Goal: Task Accomplishment & Management: Use online tool/utility

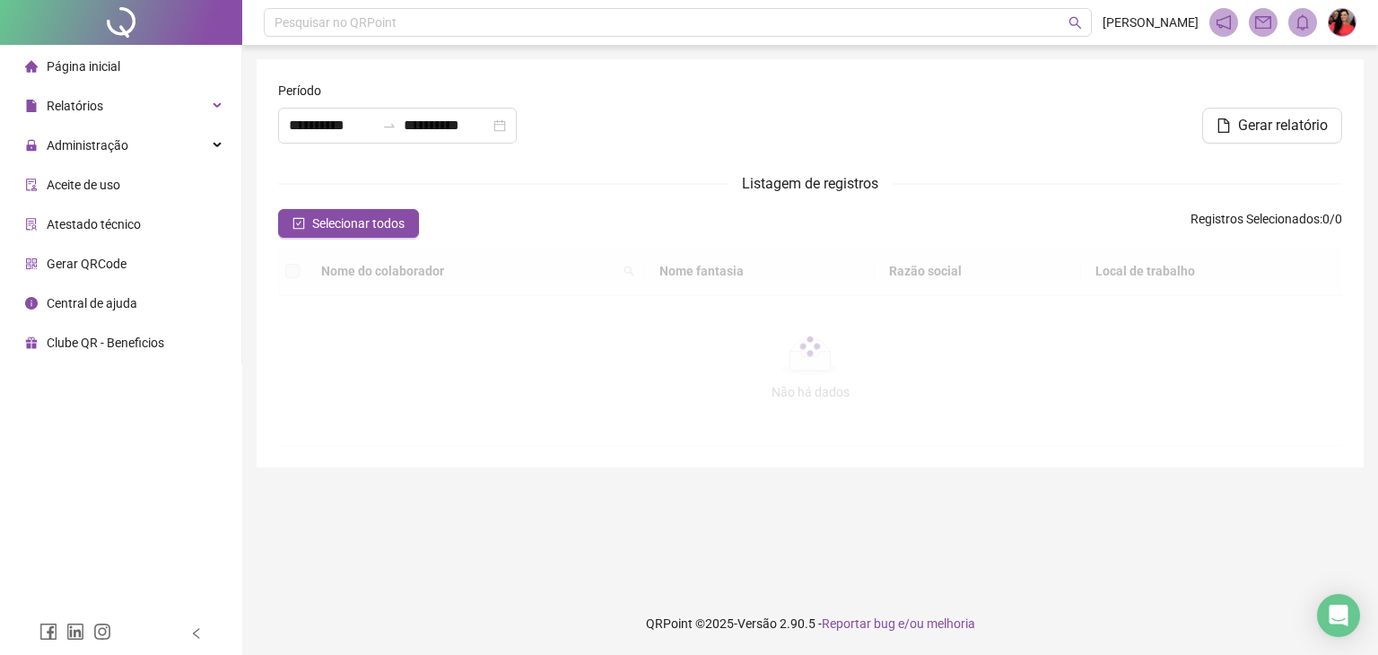
type input "**********"
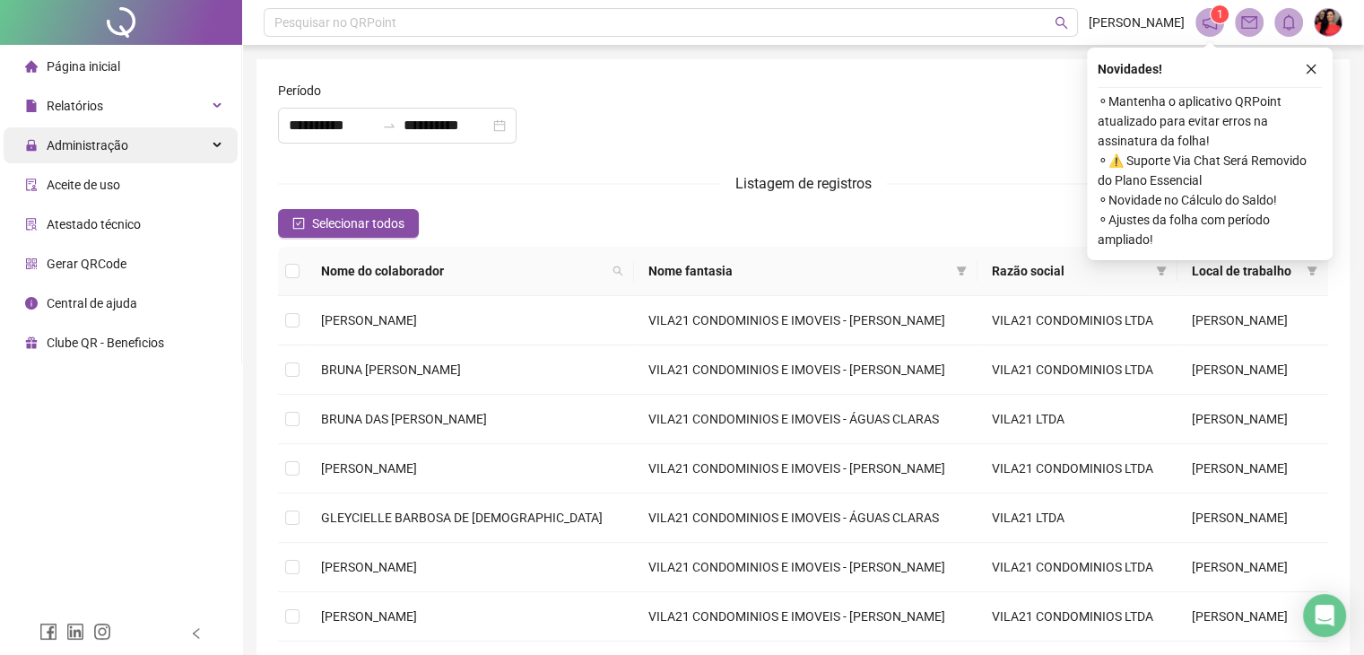
click at [72, 149] on span "Administração" at bounding box center [88, 145] width 82 height 14
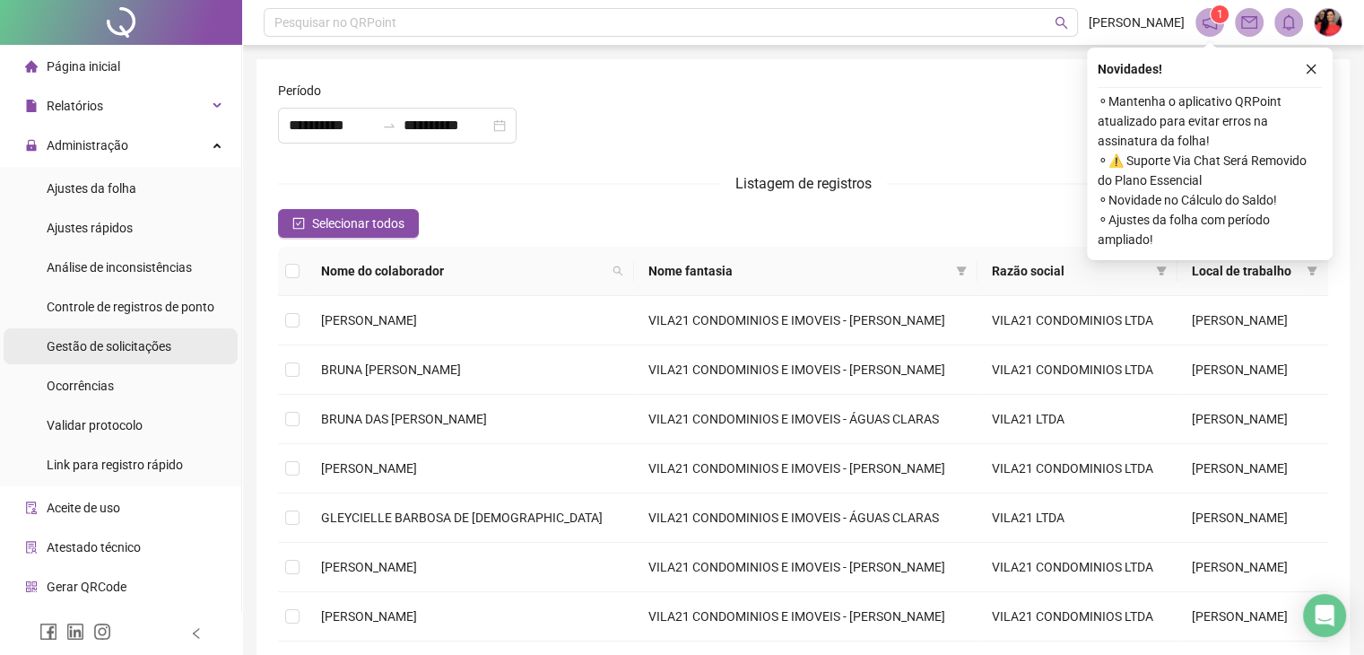
click at [83, 349] on span "Gestão de solicitações" at bounding box center [109, 346] width 125 height 14
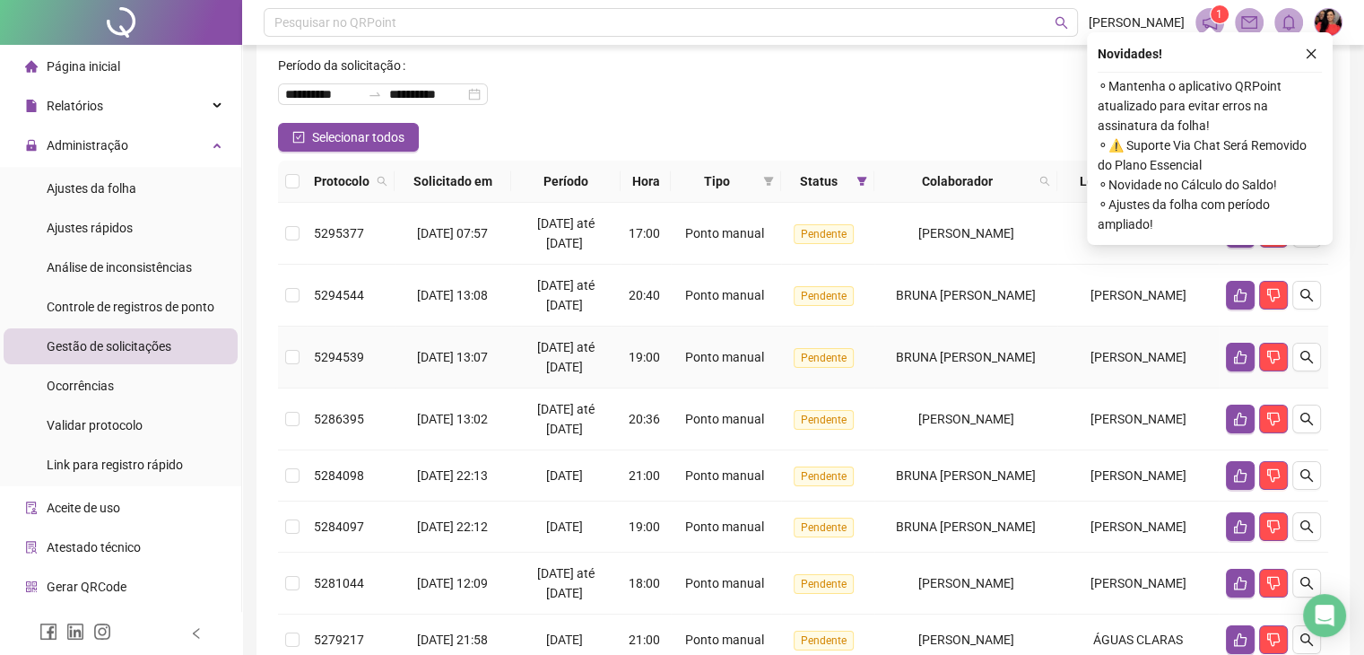
scroll to position [90, 0]
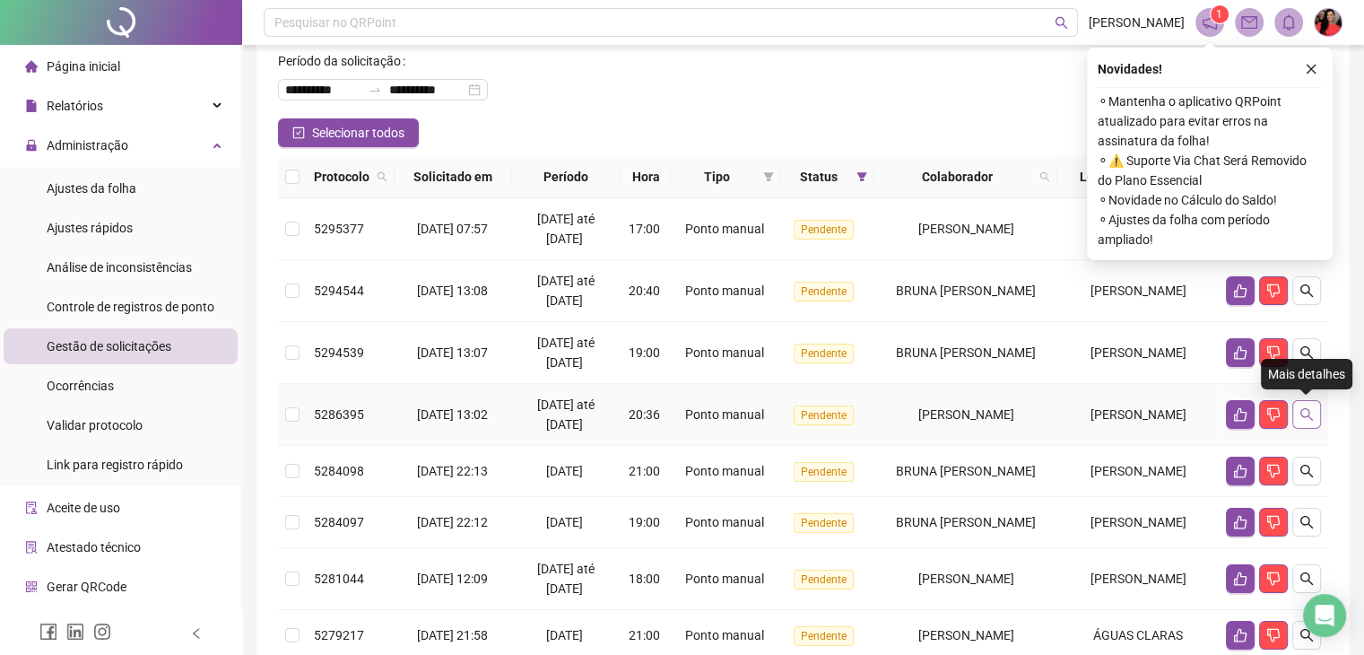
click at [1304, 415] on icon "search" at bounding box center [1307, 414] width 13 height 13
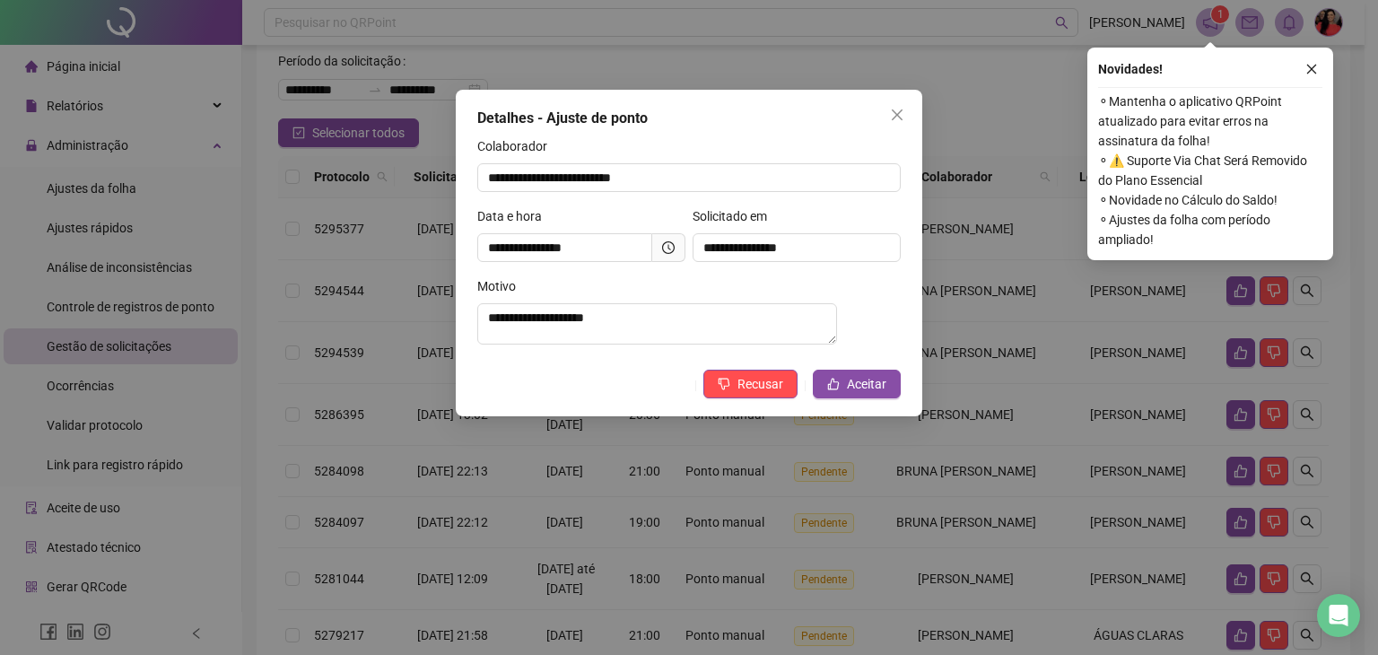
drag, startPoint x: 898, startPoint y: 116, endPoint x: 871, endPoint y: 117, distance: 26.9
click at [901, 116] on icon "close" at bounding box center [897, 115] width 14 height 14
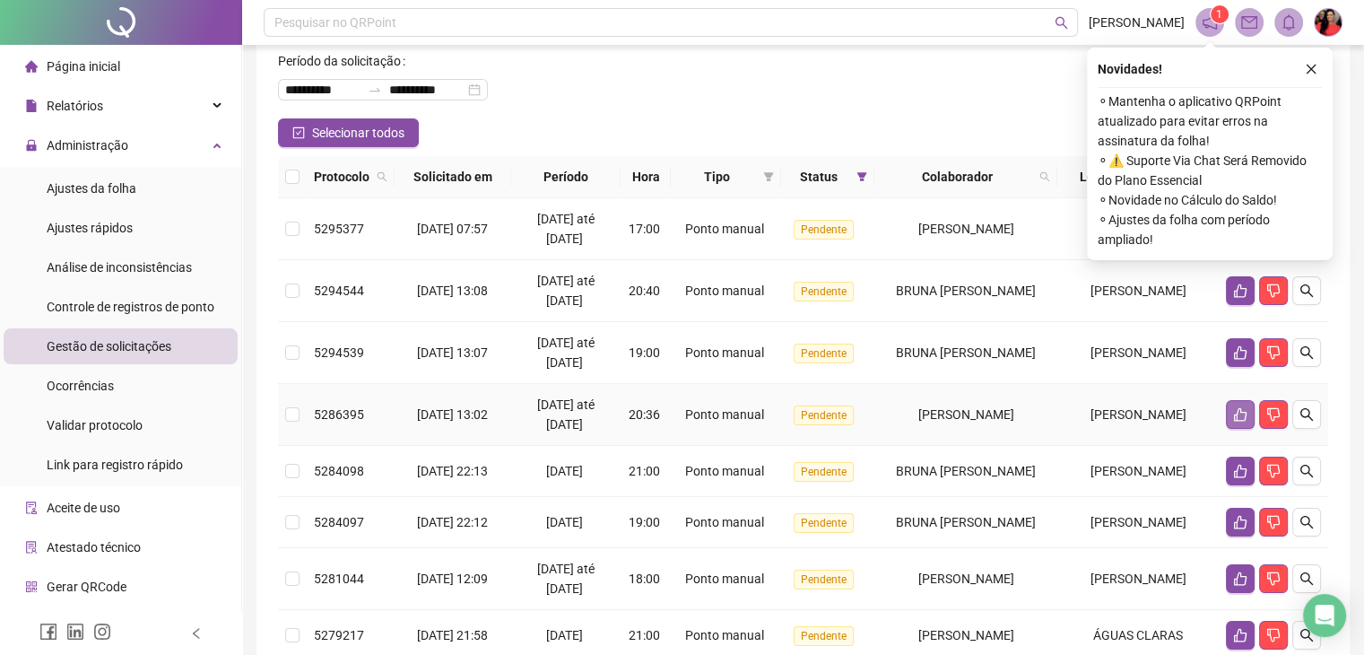
click at [1234, 405] on button "button" at bounding box center [1240, 414] width 29 height 29
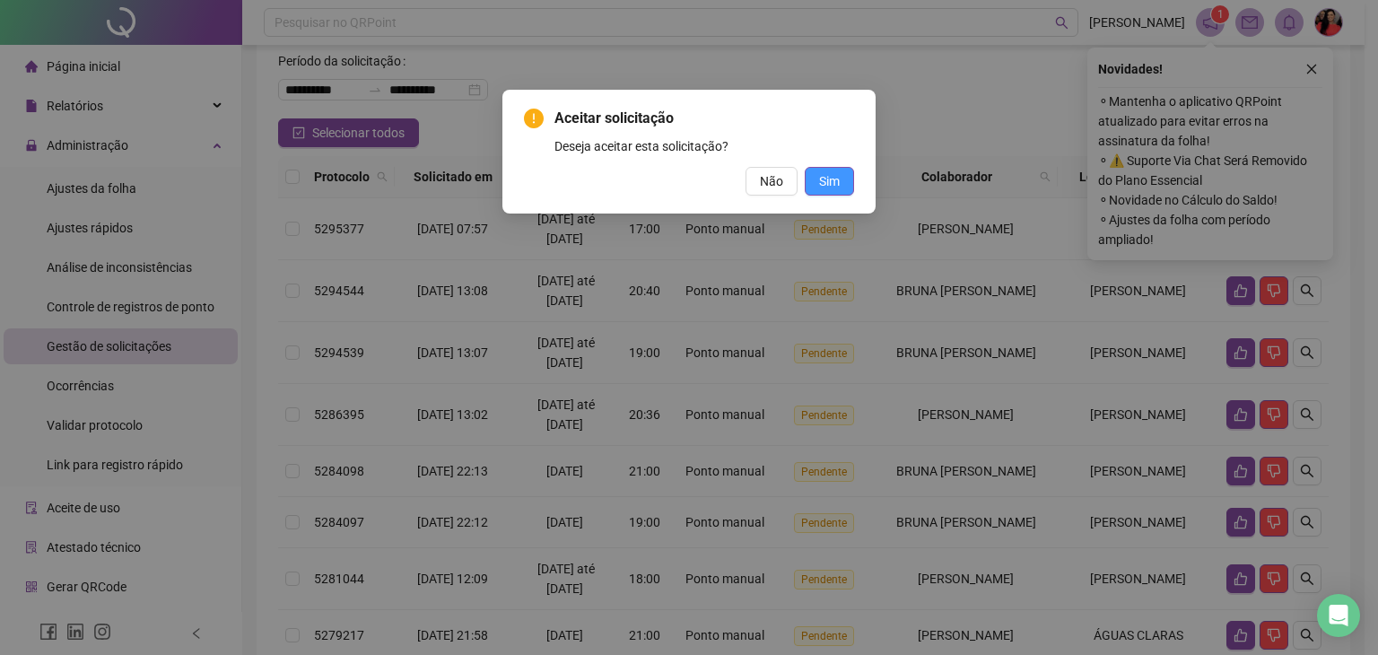
click at [834, 178] on span "Sim" at bounding box center [829, 181] width 21 height 20
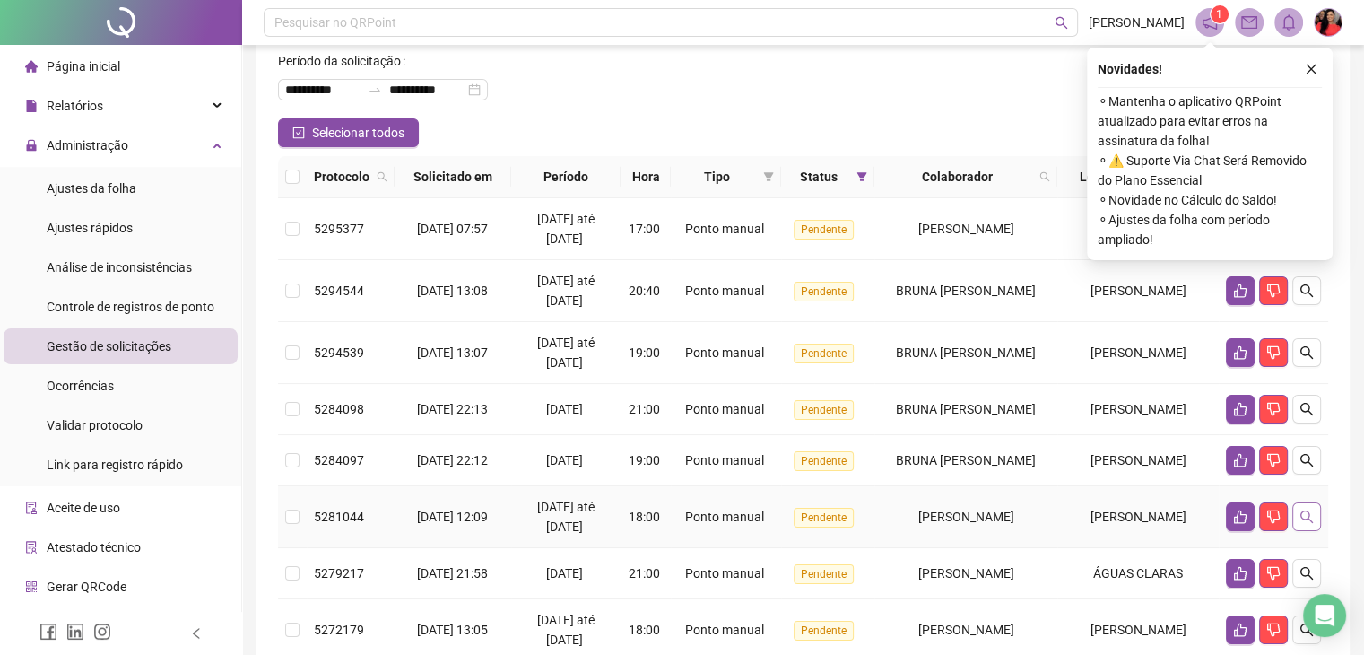
click at [1308, 512] on icon "search" at bounding box center [1307, 516] width 14 height 14
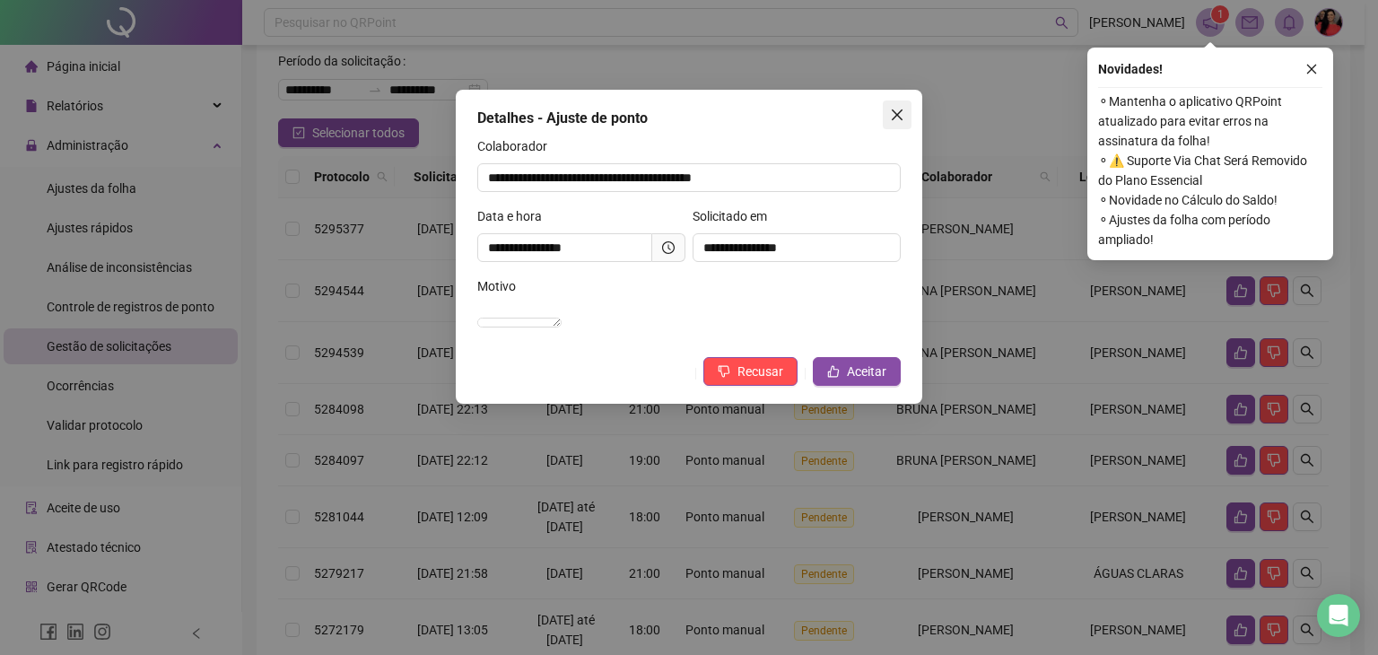
click at [897, 116] on icon "close" at bounding box center [897, 114] width 11 height 11
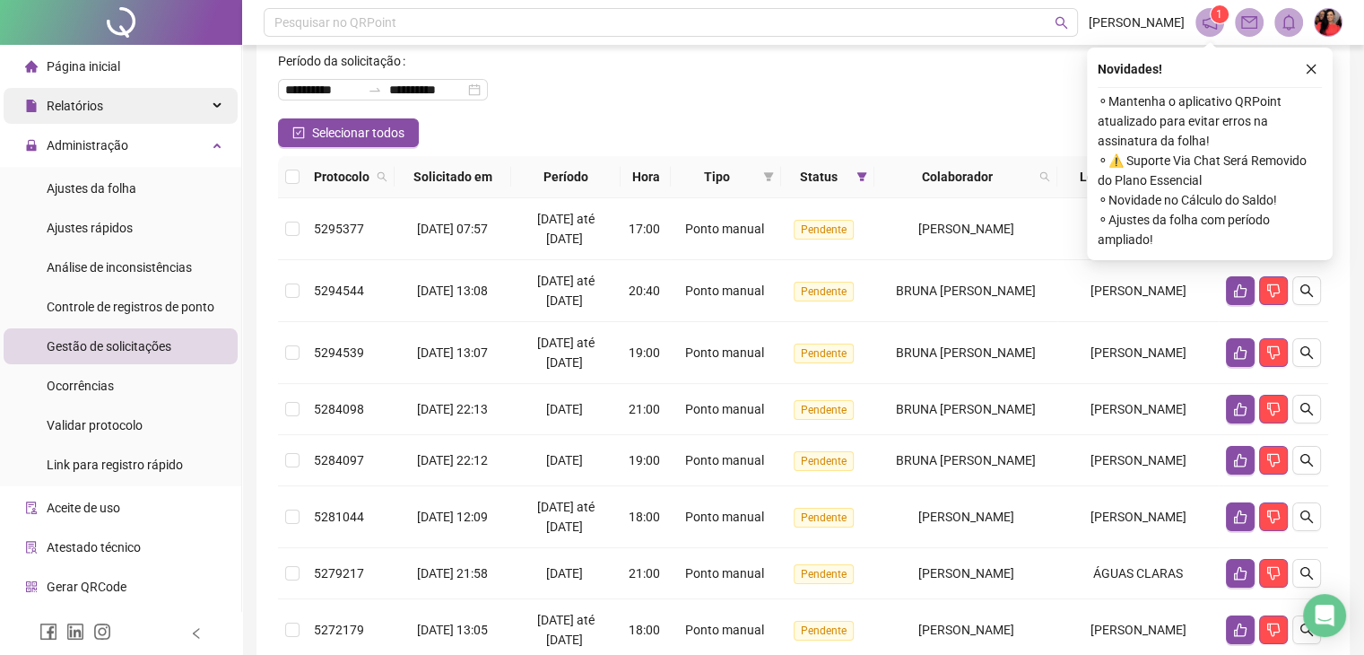
click at [69, 101] on span "Relatórios" at bounding box center [75, 106] width 57 height 14
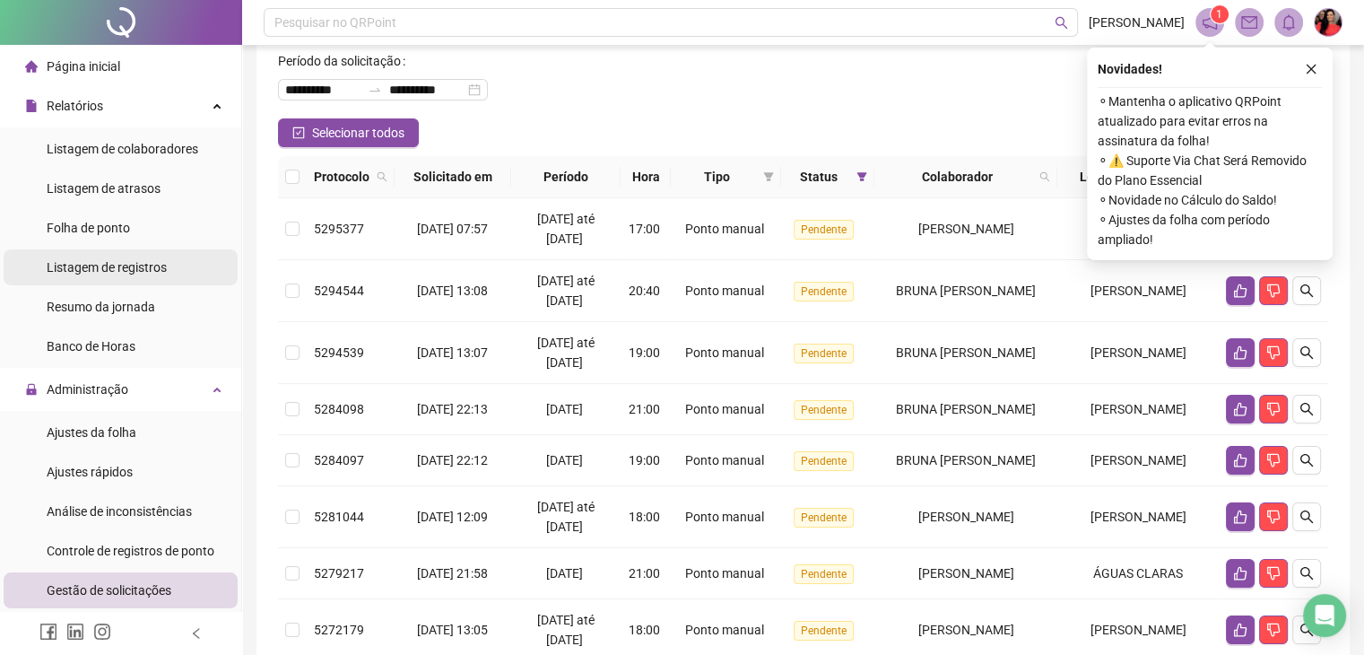
click at [126, 270] on span "Listagem de registros" at bounding box center [107, 267] width 120 height 14
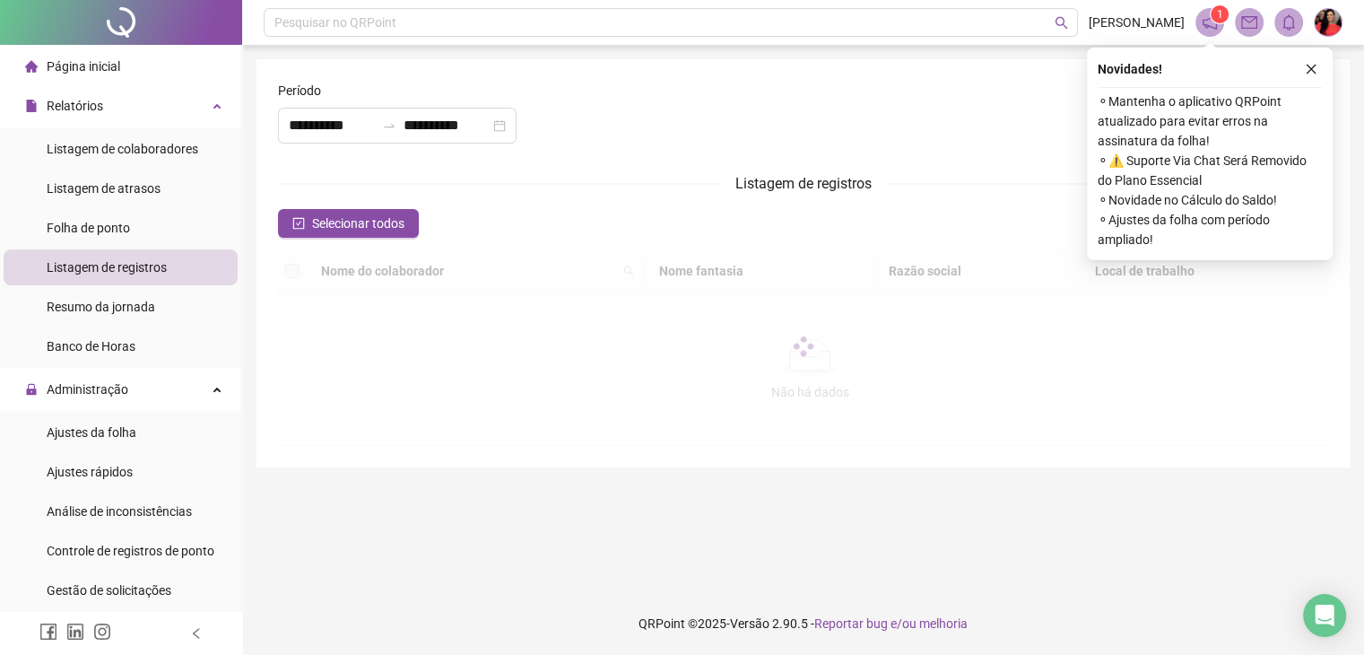
type input "**********"
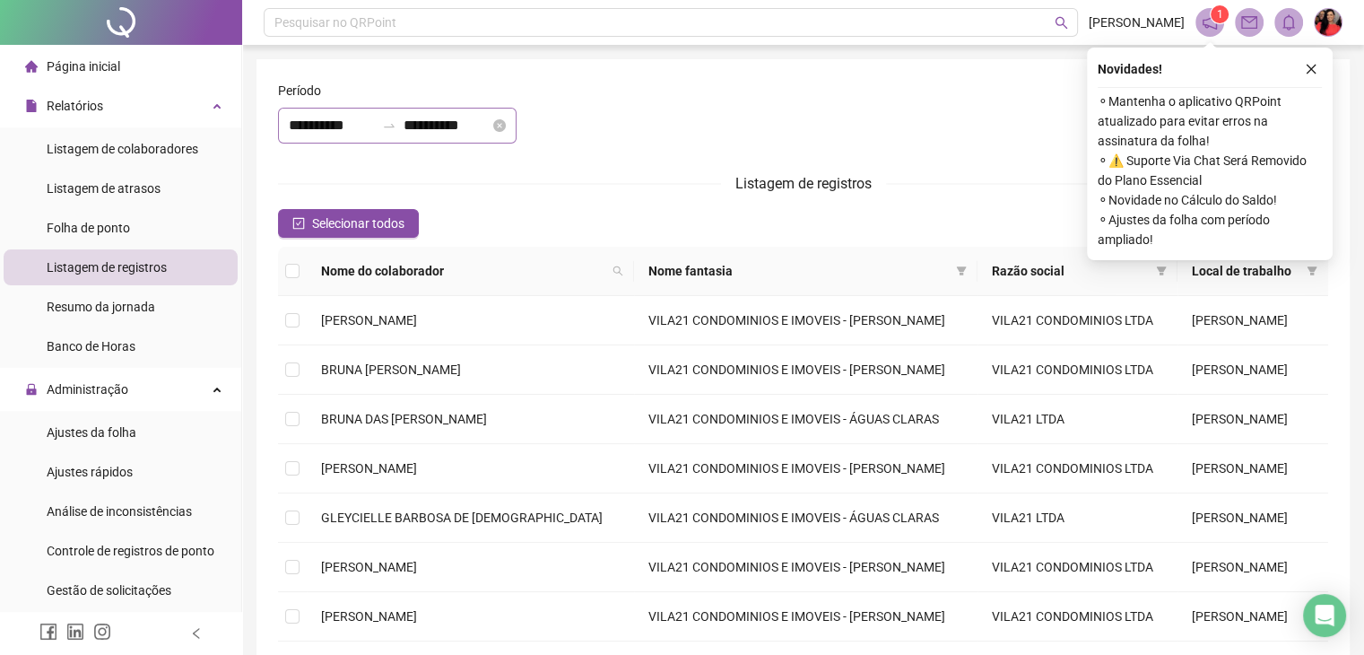
click at [283, 126] on div "**********" at bounding box center [397, 126] width 239 height 36
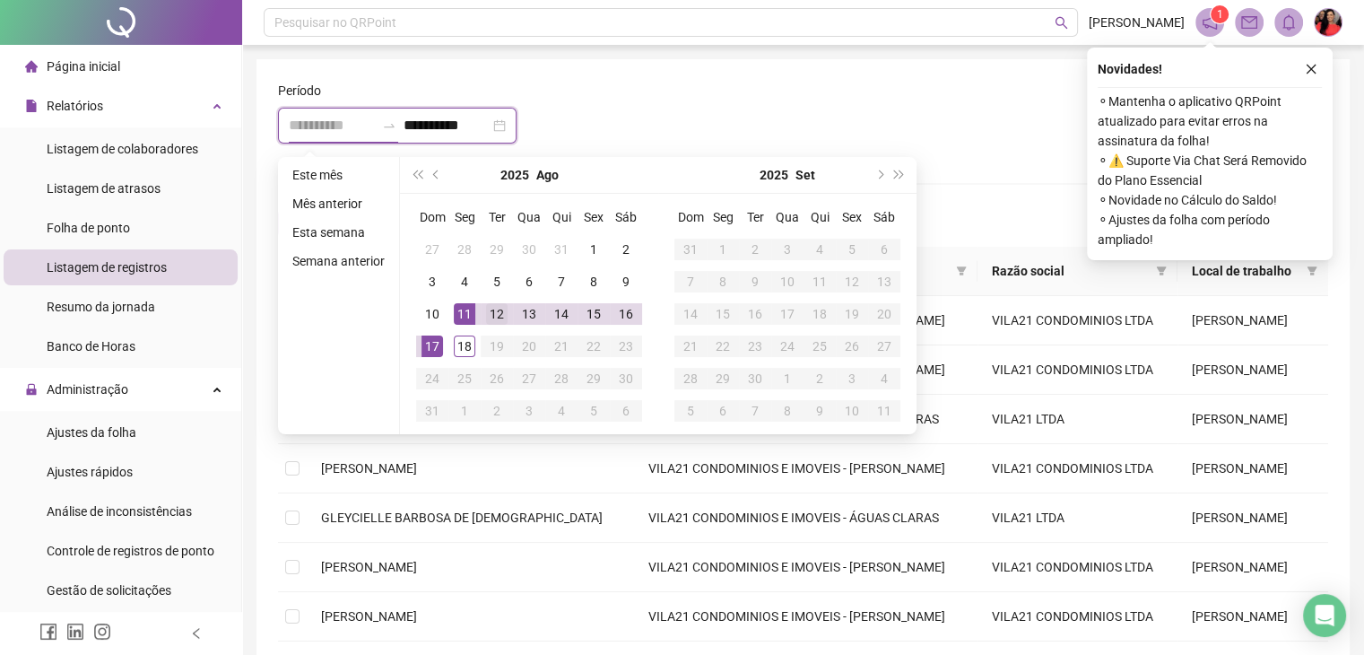
type input "**********"
click at [490, 308] on div "12" at bounding box center [497, 314] width 22 height 22
type input "**********"
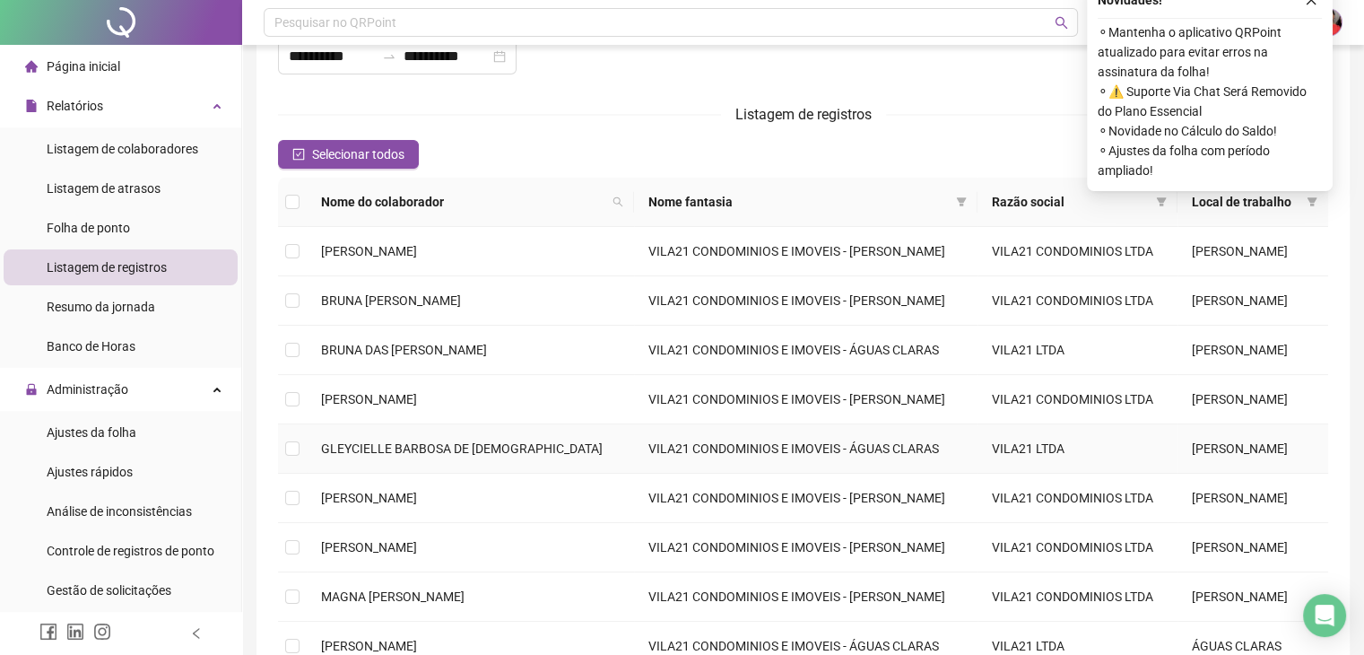
scroll to position [90, 0]
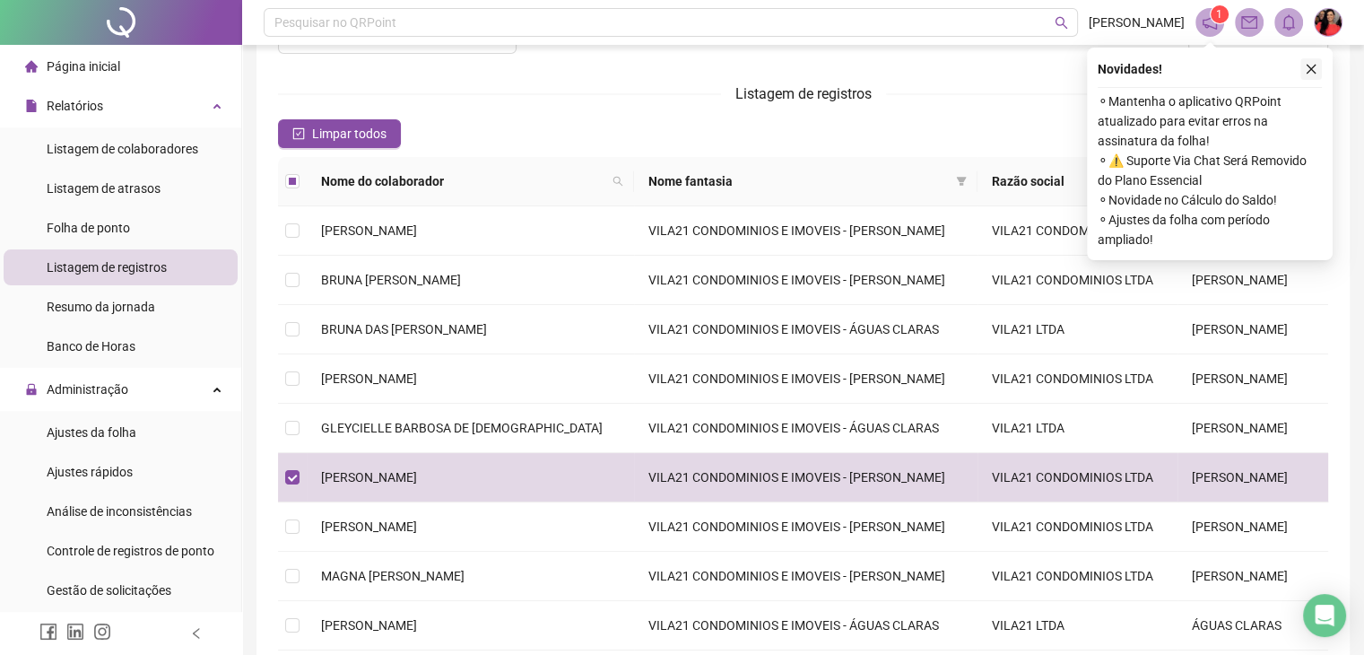
click at [1312, 66] on icon "close" at bounding box center [1311, 69] width 13 height 13
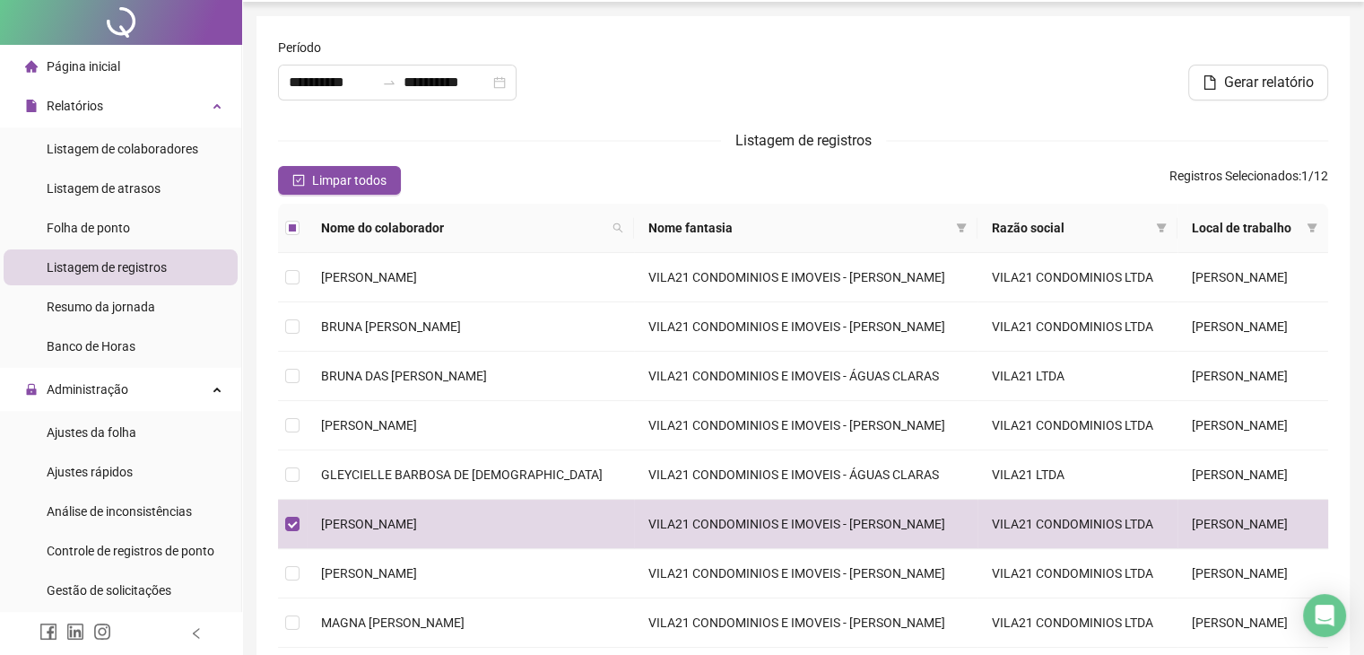
scroll to position [0, 0]
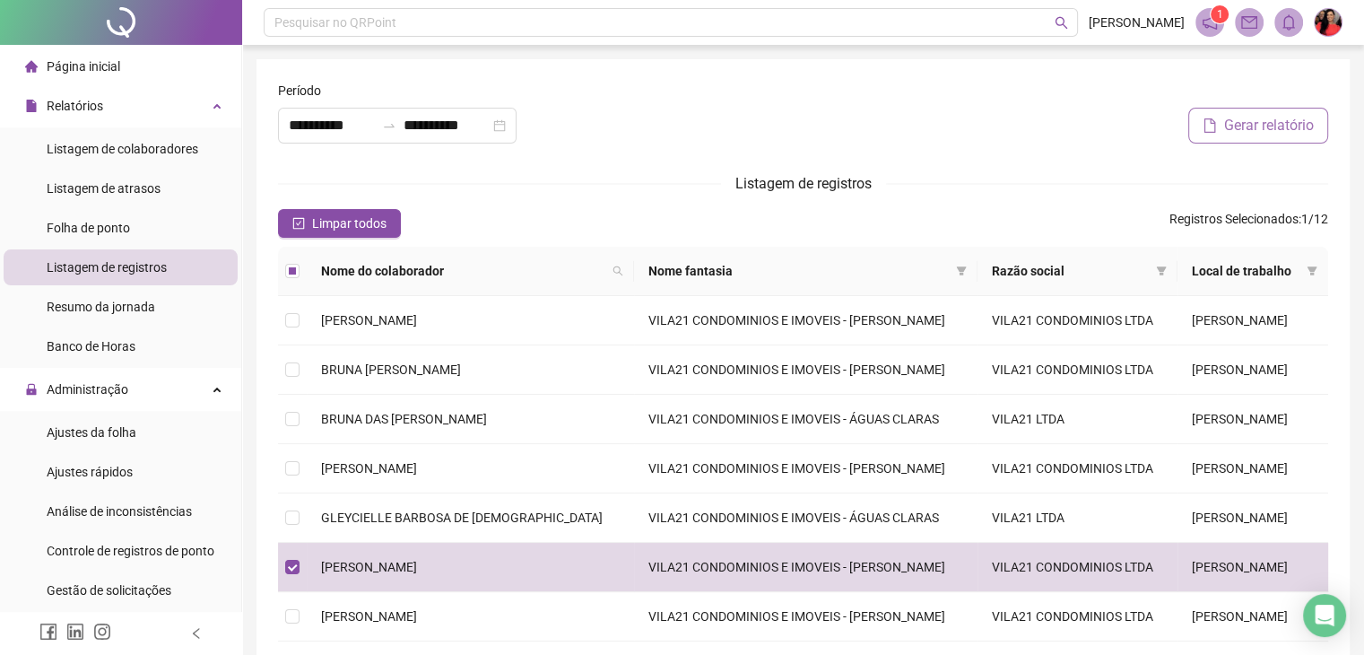
click at [1245, 128] on span "Gerar relatório" at bounding box center [1269, 126] width 90 height 22
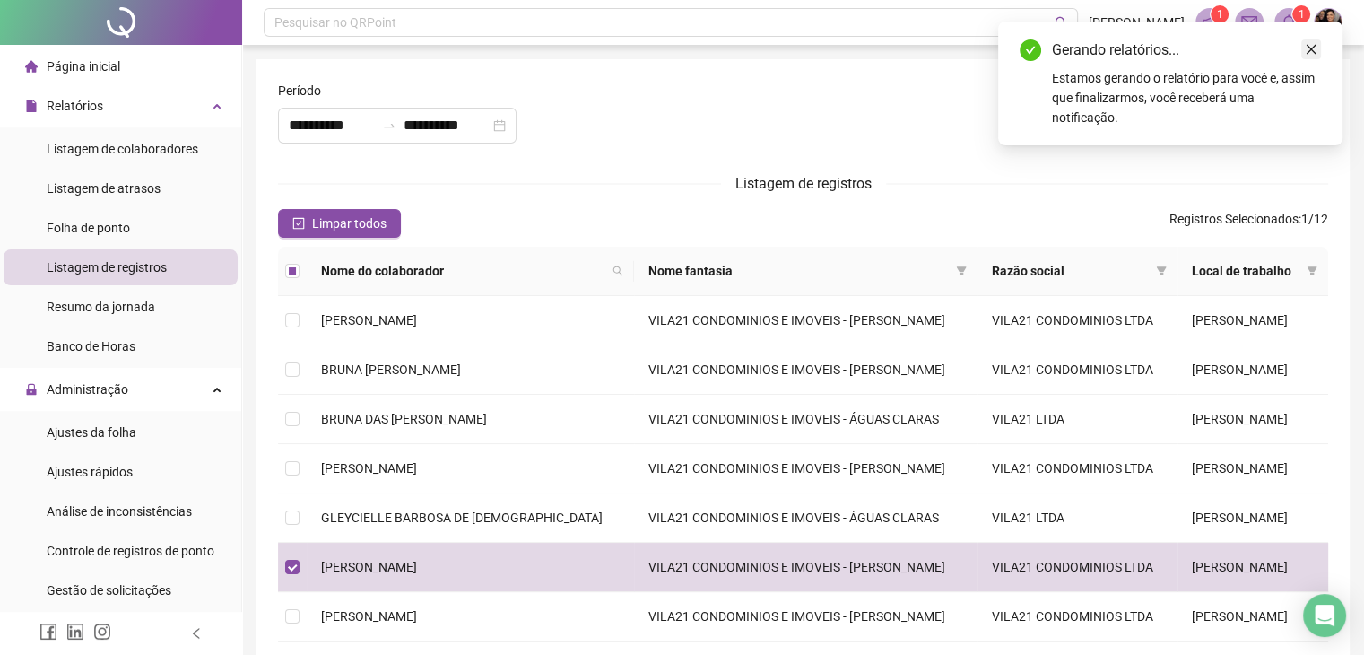
click at [1314, 48] on icon "close" at bounding box center [1311, 49] width 13 height 13
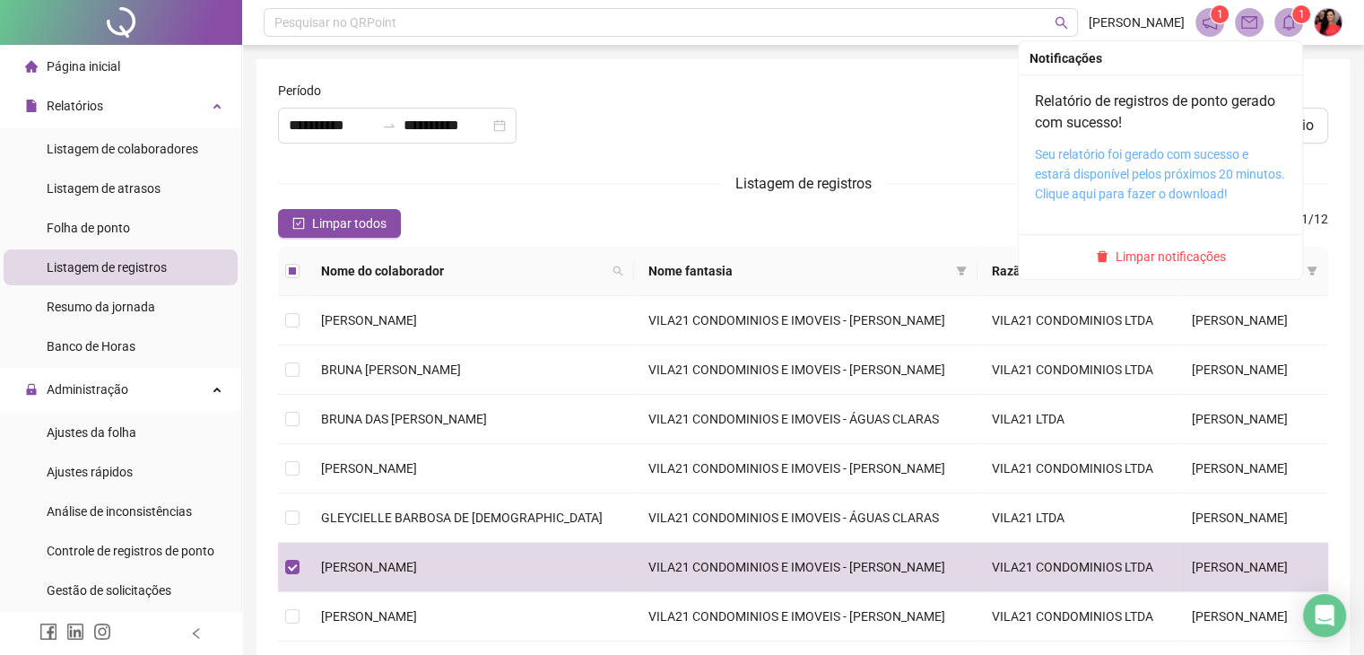
click at [1179, 160] on link "Seu relatório foi gerado com sucesso e estará disponível pelos próximos 20 minu…" at bounding box center [1160, 174] width 250 height 54
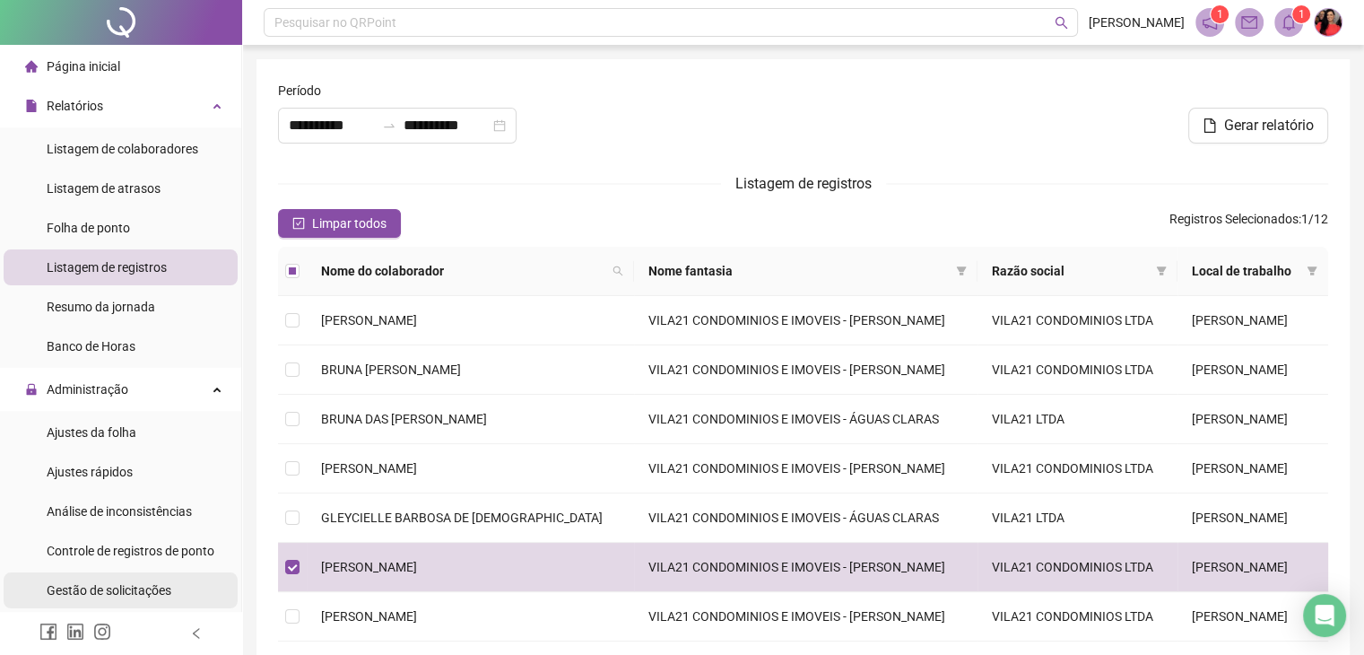
click at [114, 595] on span "Gestão de solicitações" at bounding box center [109, 590] width 125 height 14
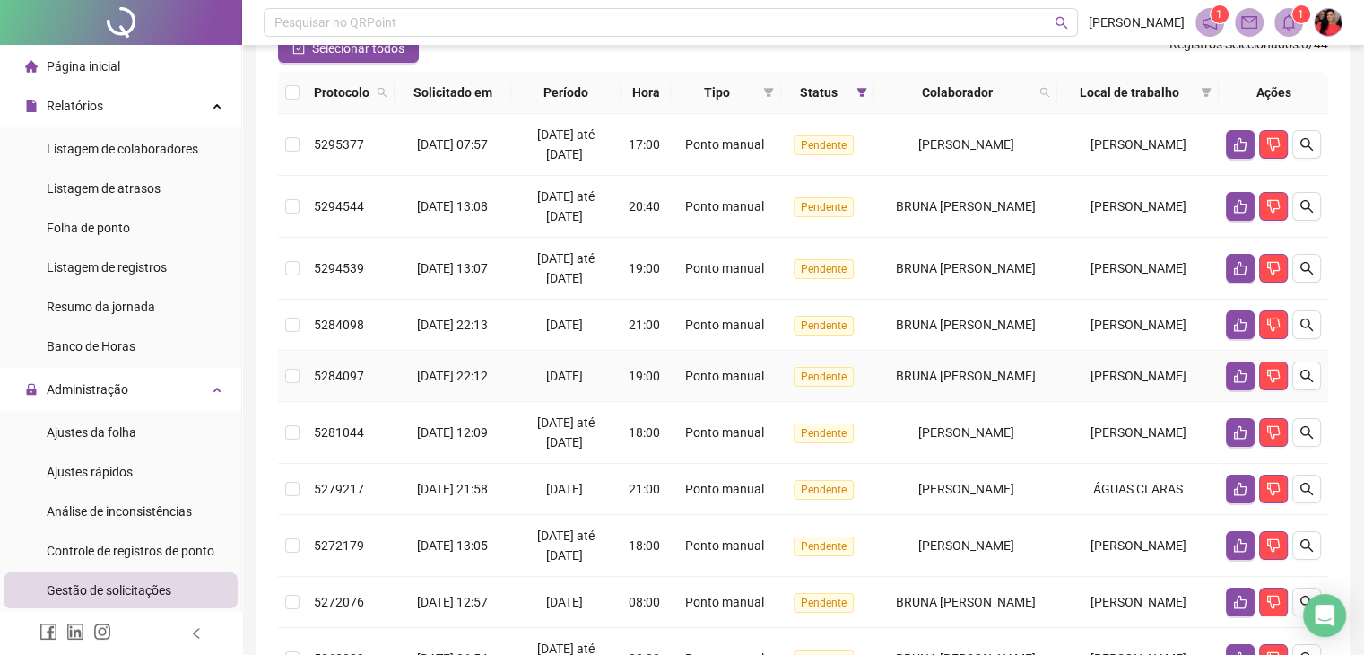
scroll to position [179, 0]
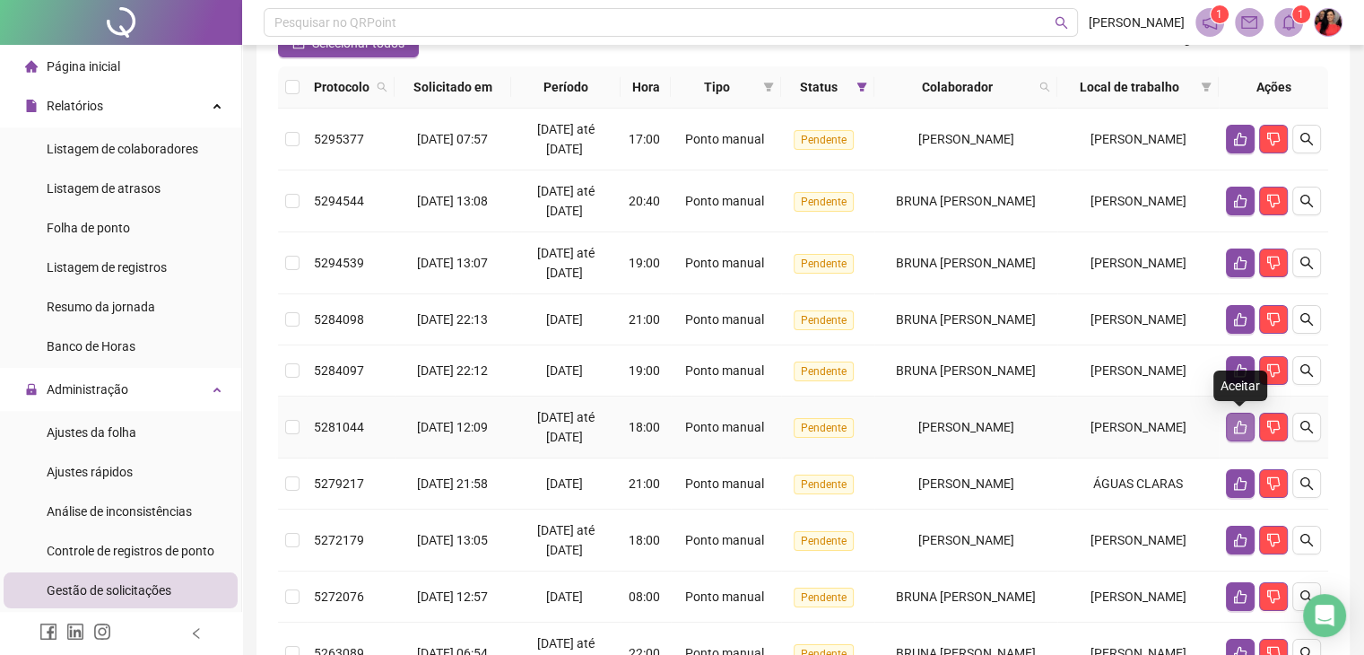
click at [1229, 424] on button "button" at bounding box center [1240, 427] width 29 height 29
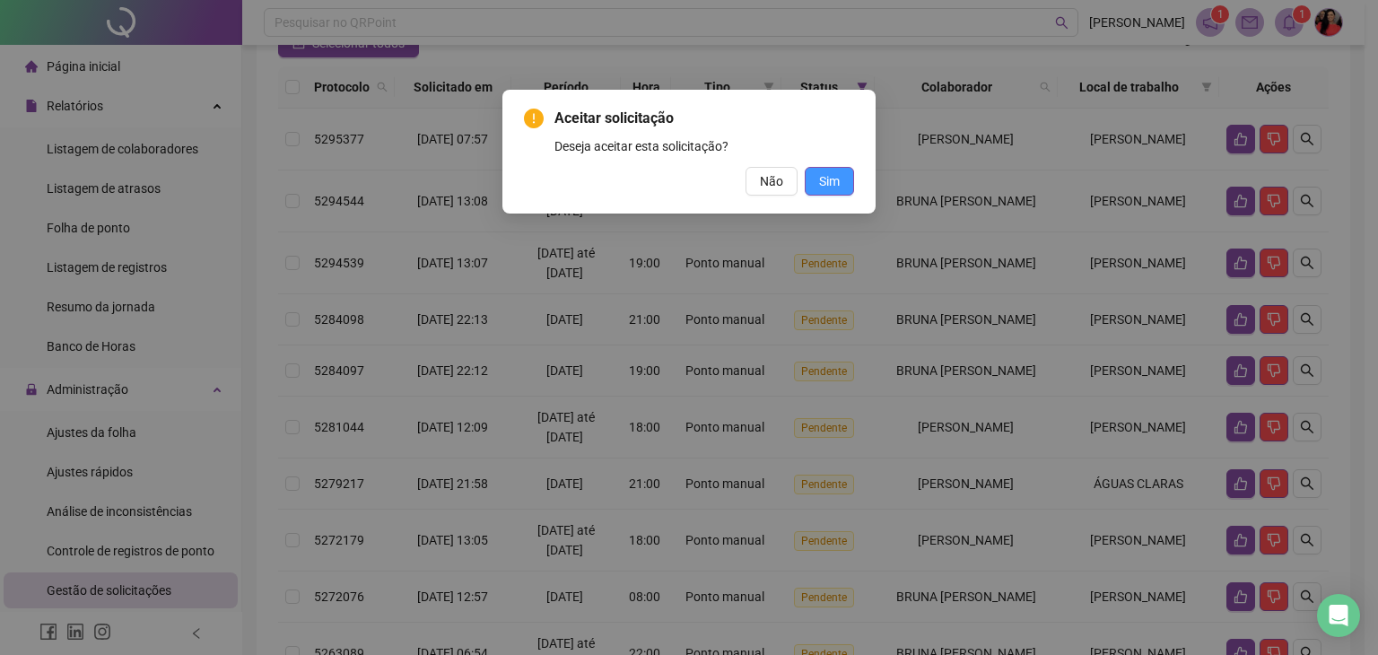
click at [808, 172] on button "Sim" at bounding box center [829, 181] width 49 height 29
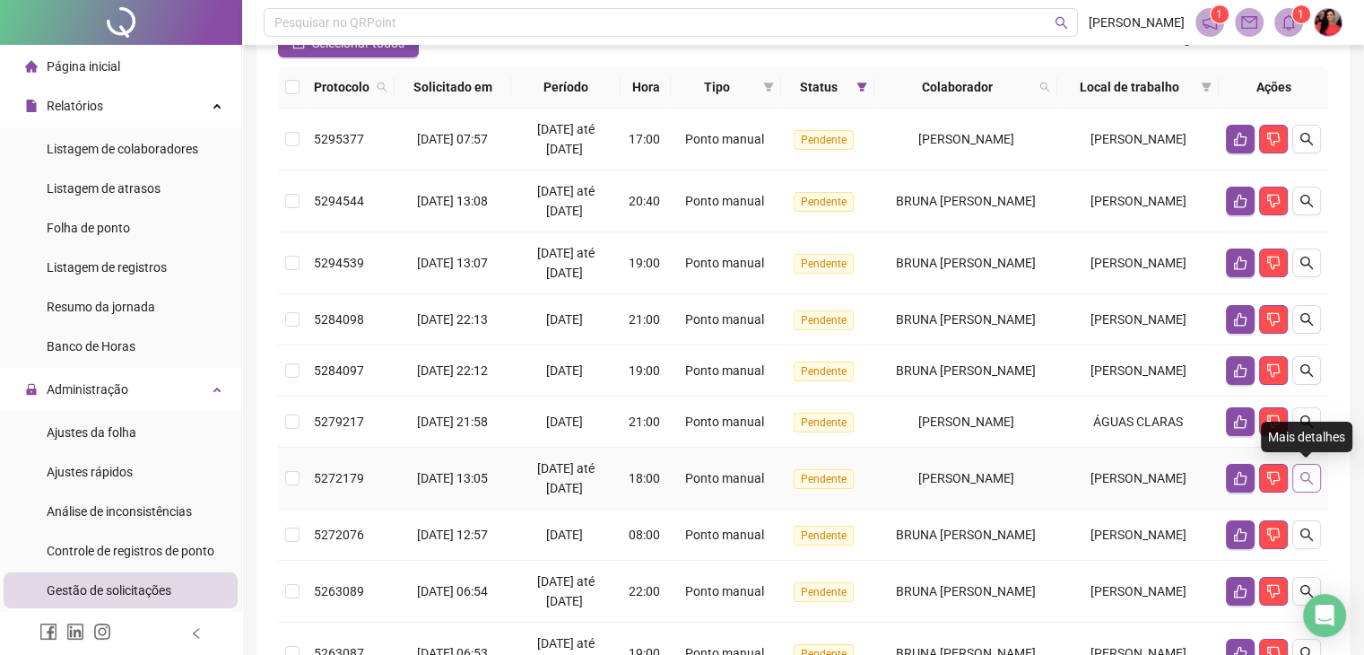
click at [1304, 472] on icon "search" at bounding box center [1307, 478] width 13 height 13
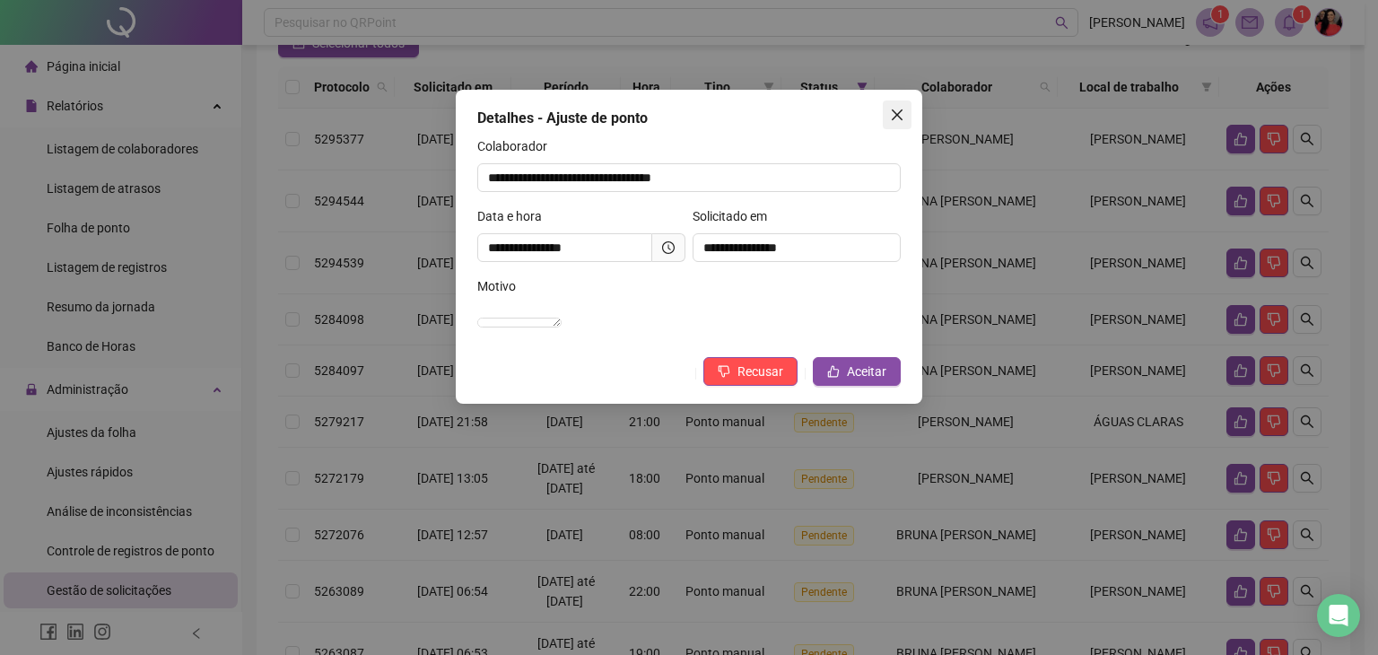
click at [898, 108] on icon "close" at bounding box center [897, 115] width 14 height 14
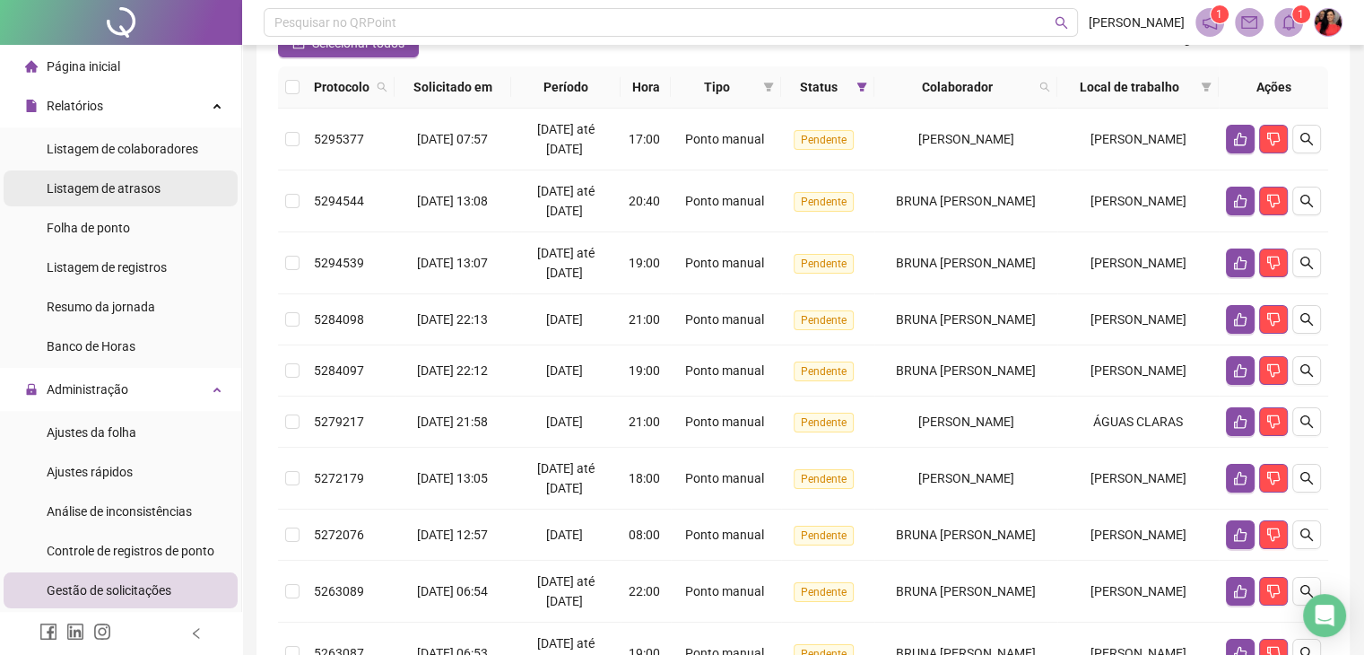
click at [86, 187] on span "Listagem de atrasos" at bounding box center [104, 188] width 114 height 14
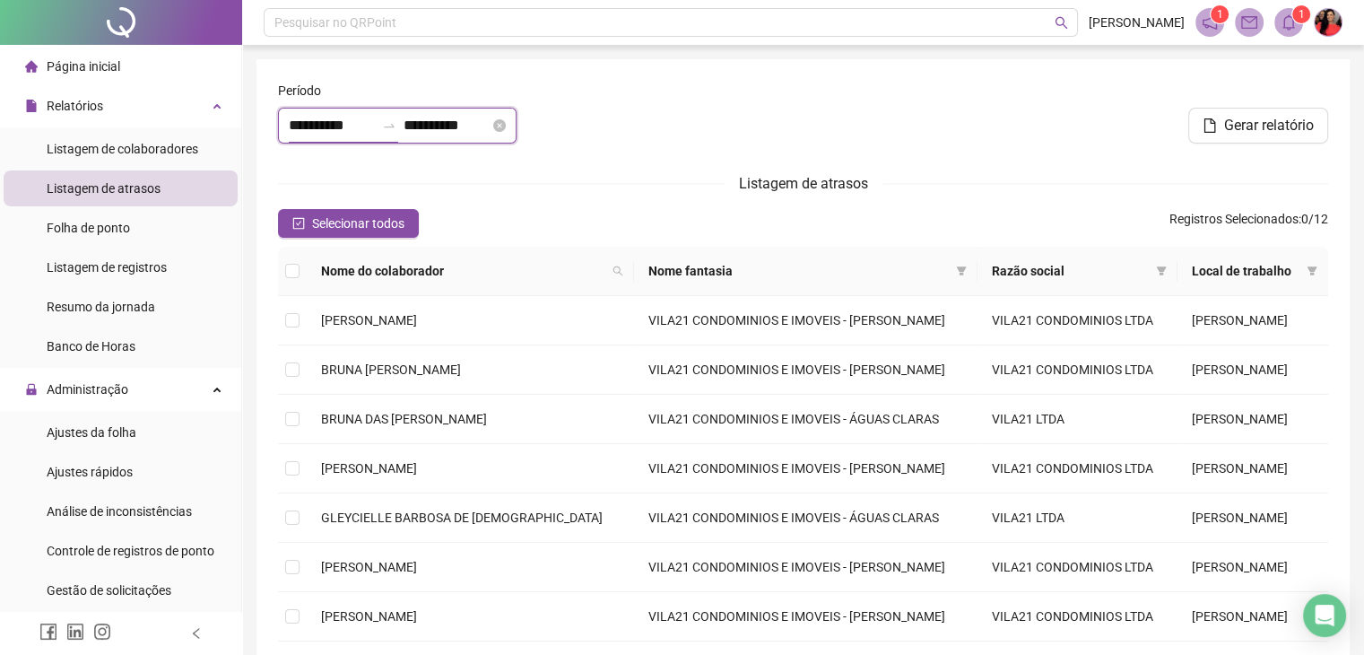
click at [289, 126] on input "**********" at bounding box center [332, 126] width 86 height 22
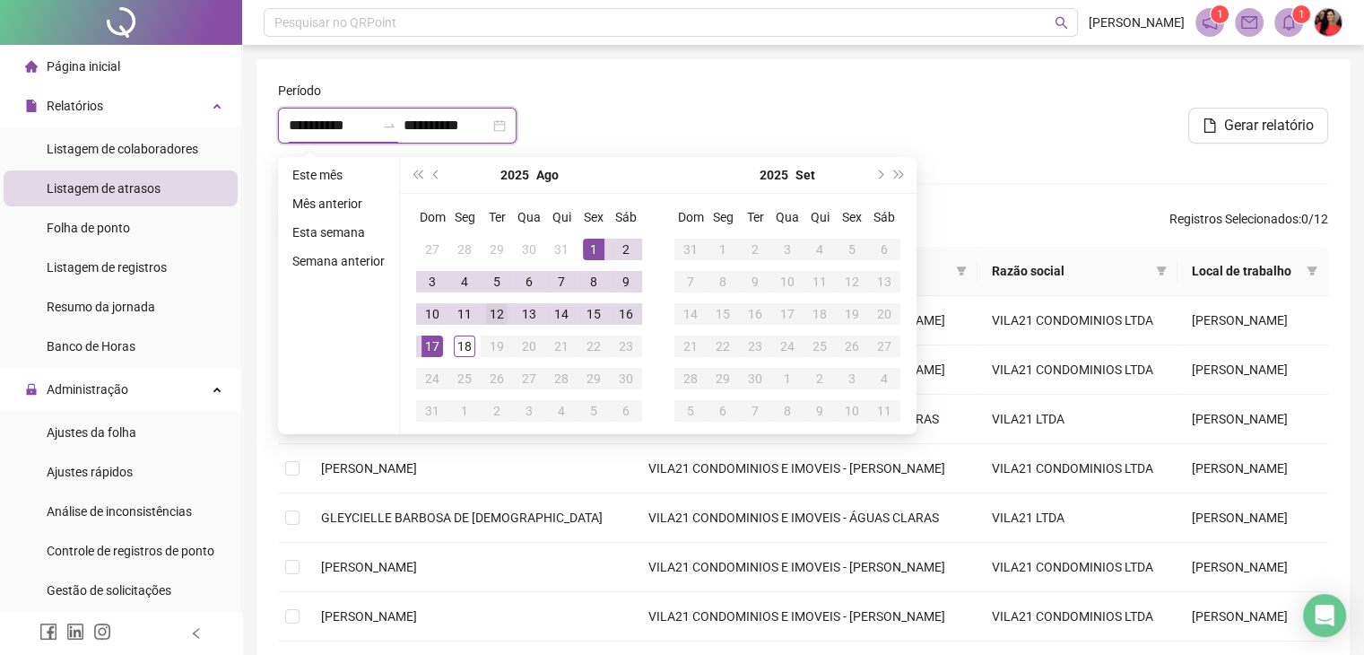
type input "**********"
click at [562, 279] on div "7" at bounding box center [562, 282] width 22 height 22
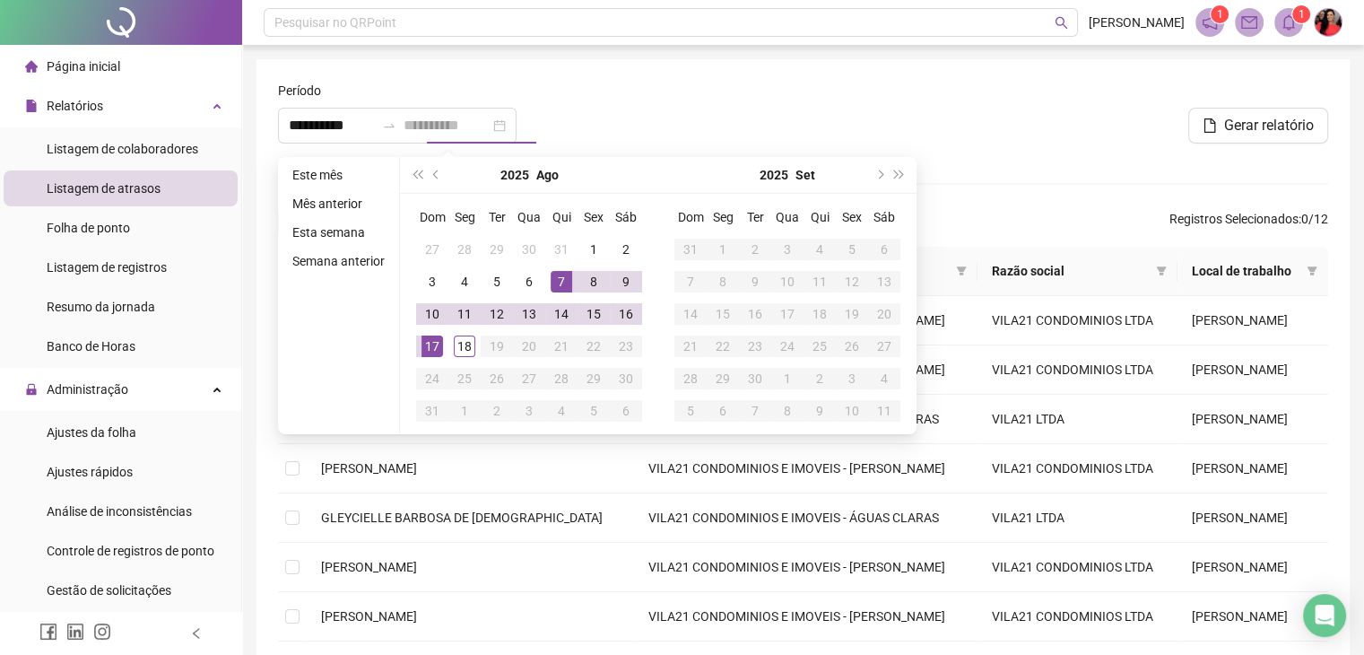
click at [562, 279] on div "7" at bounding box center [562, 282] width 22 height 22
type input "**********"
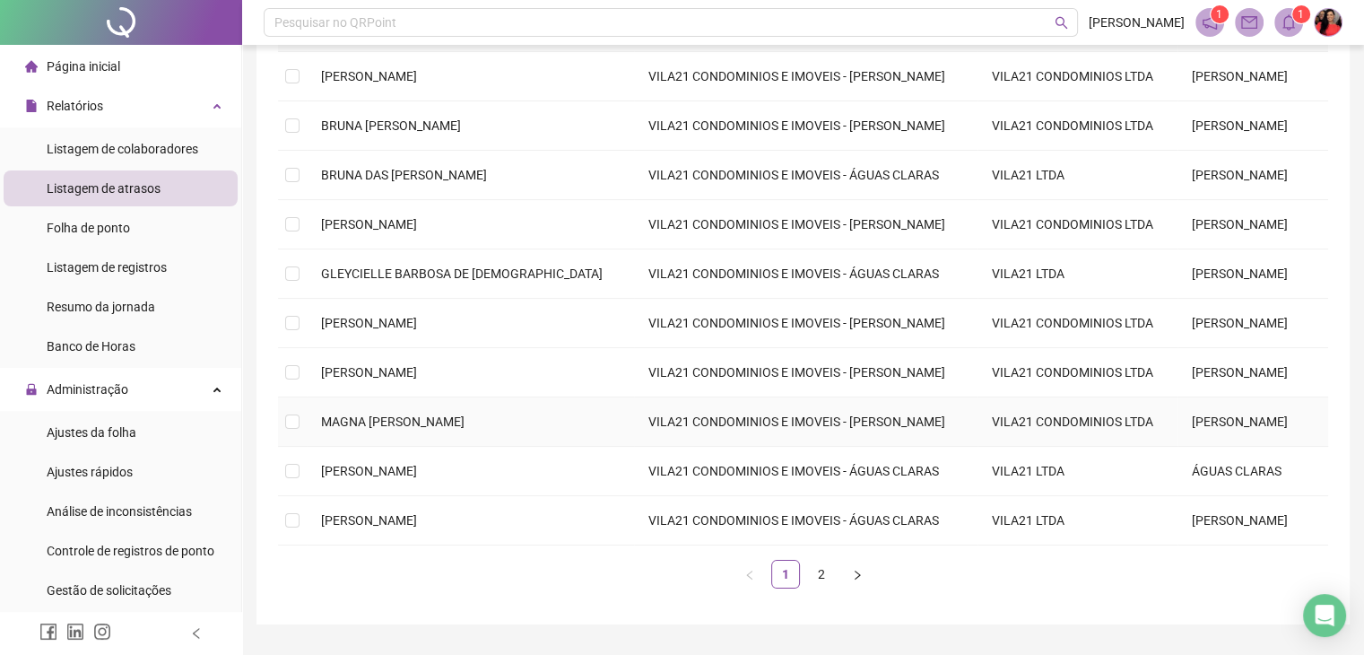
scroll to position [289, 0]
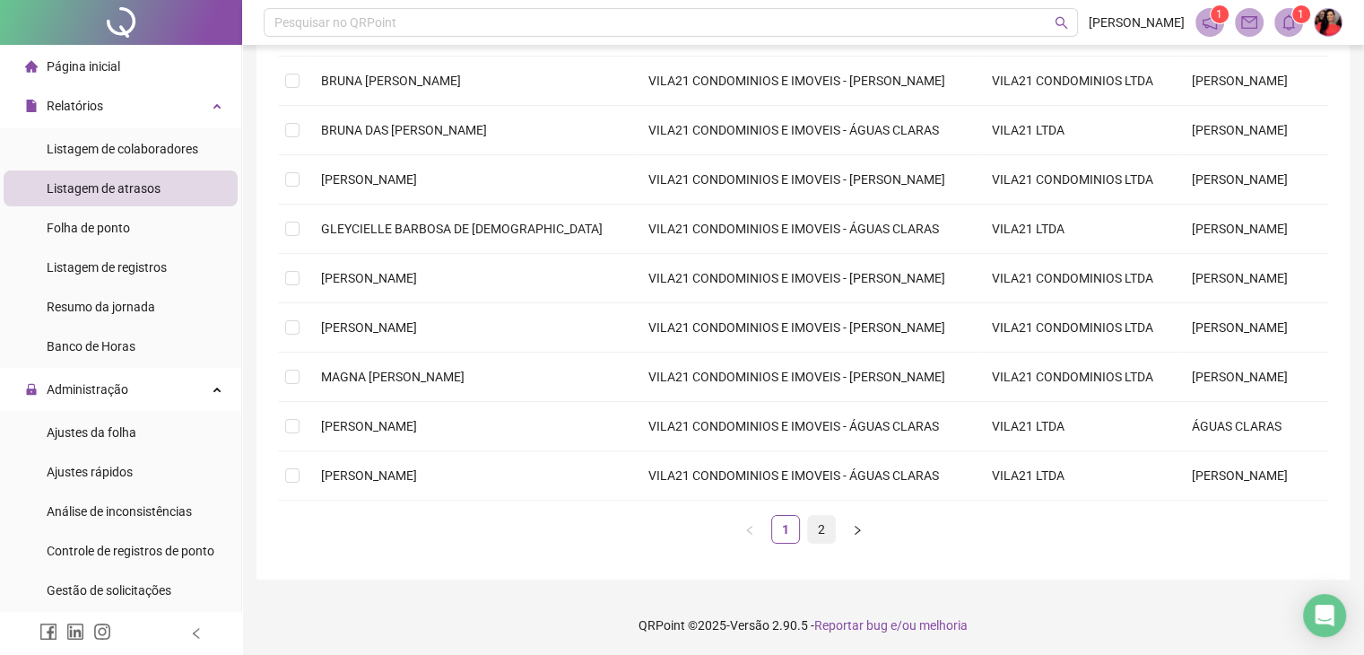
click at [814, 527] on link "2" at bounding box center [821, 529] width 27 height 27
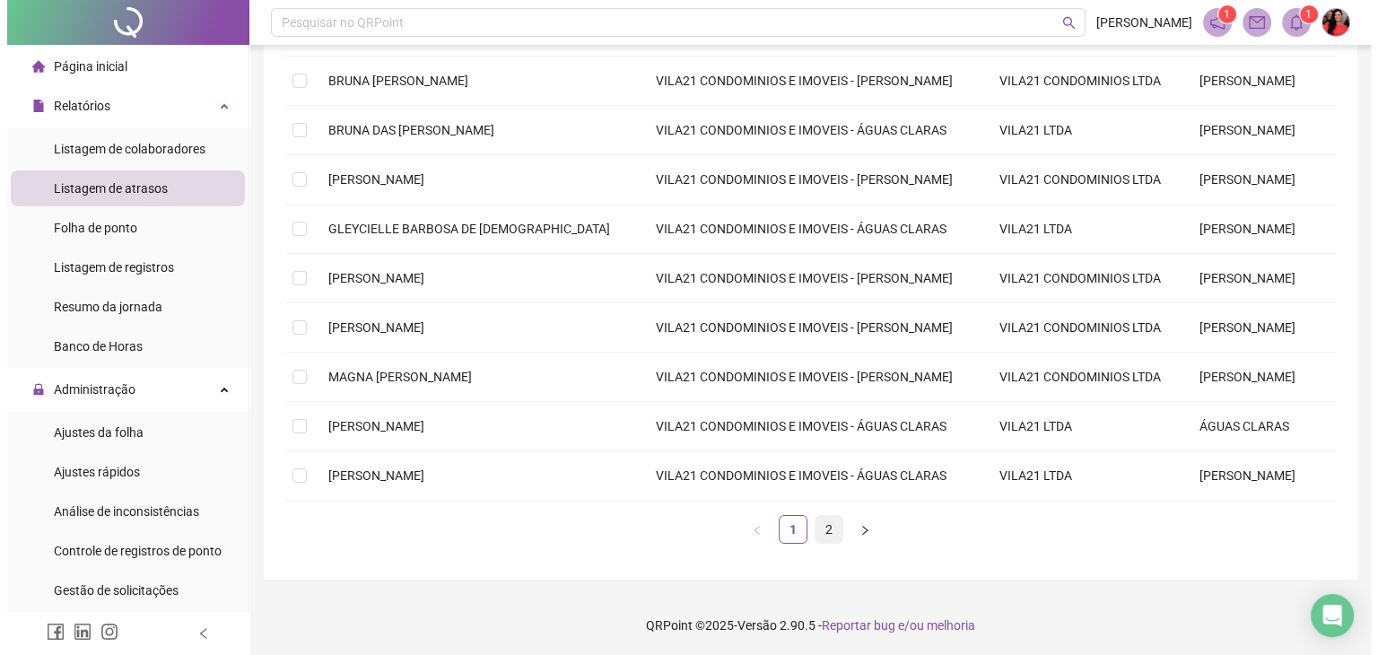
scroll to position [0, 0]
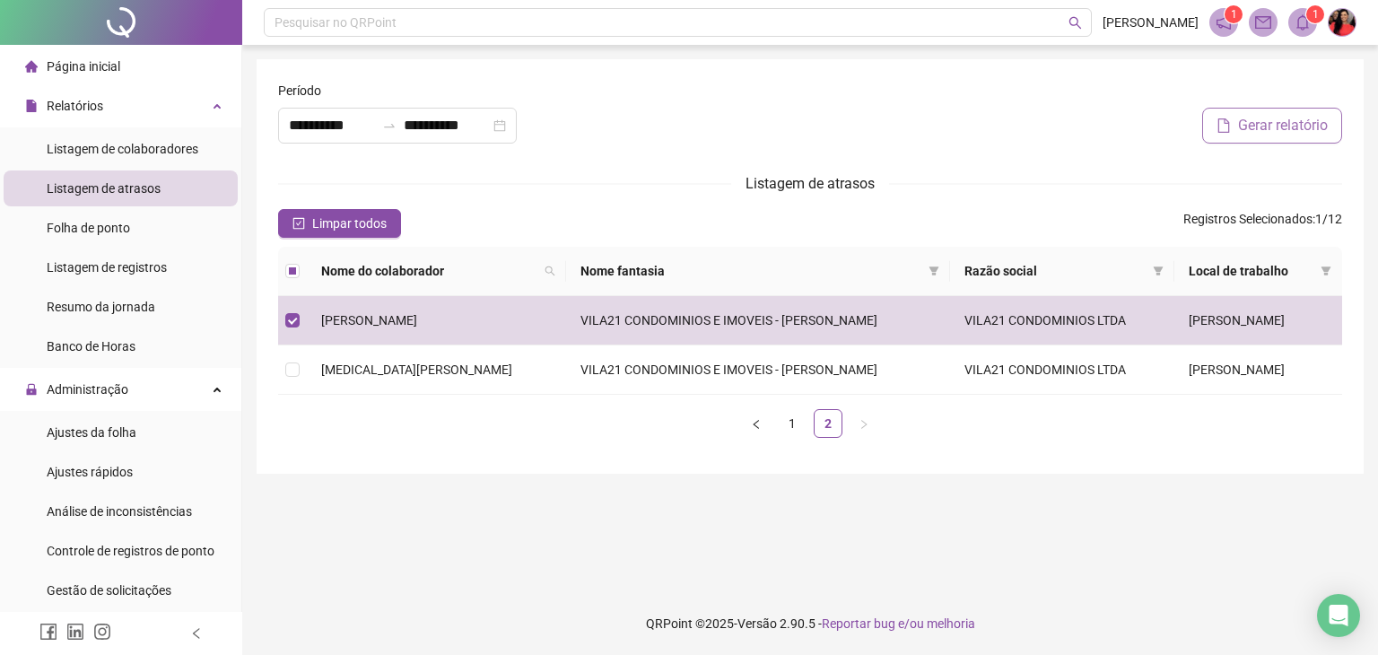
click at [1273, 126] on span "Gerar relatório" at bounding box center [1283, 126] width 90 height 22
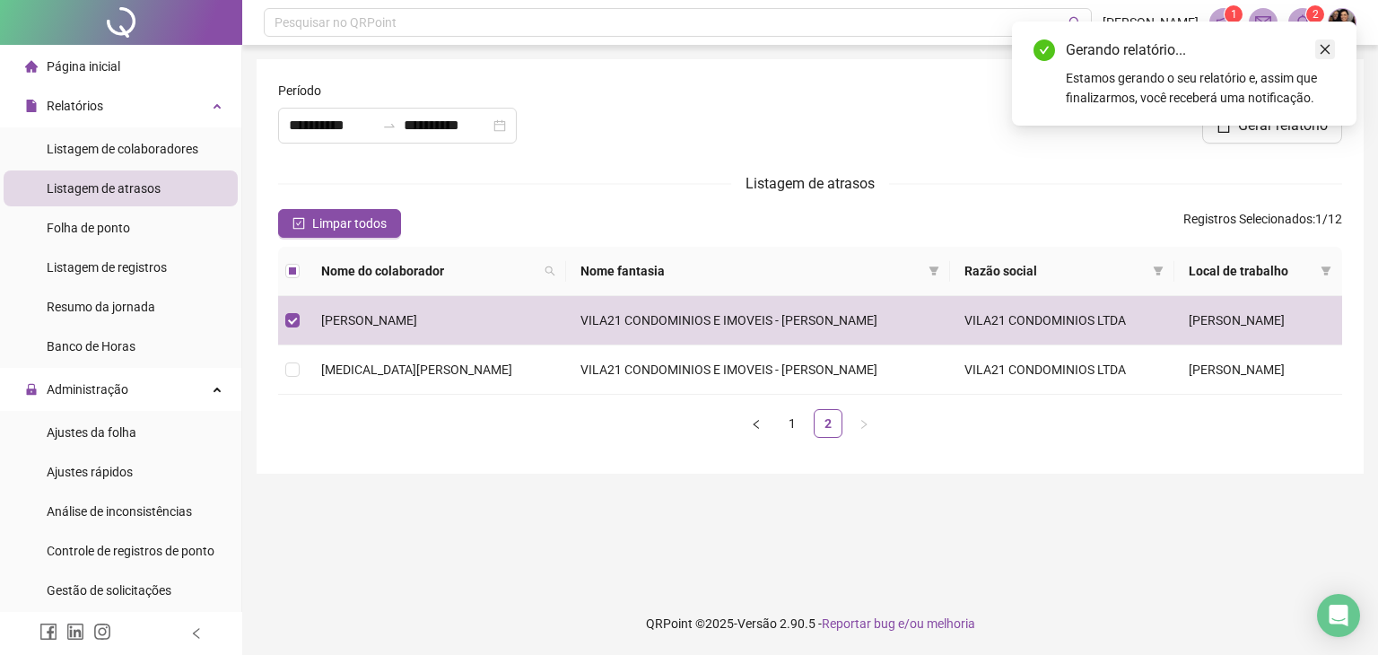
click at [1327, 51] on icon "close" at bounding box center [1325, 50] width 10 height 10
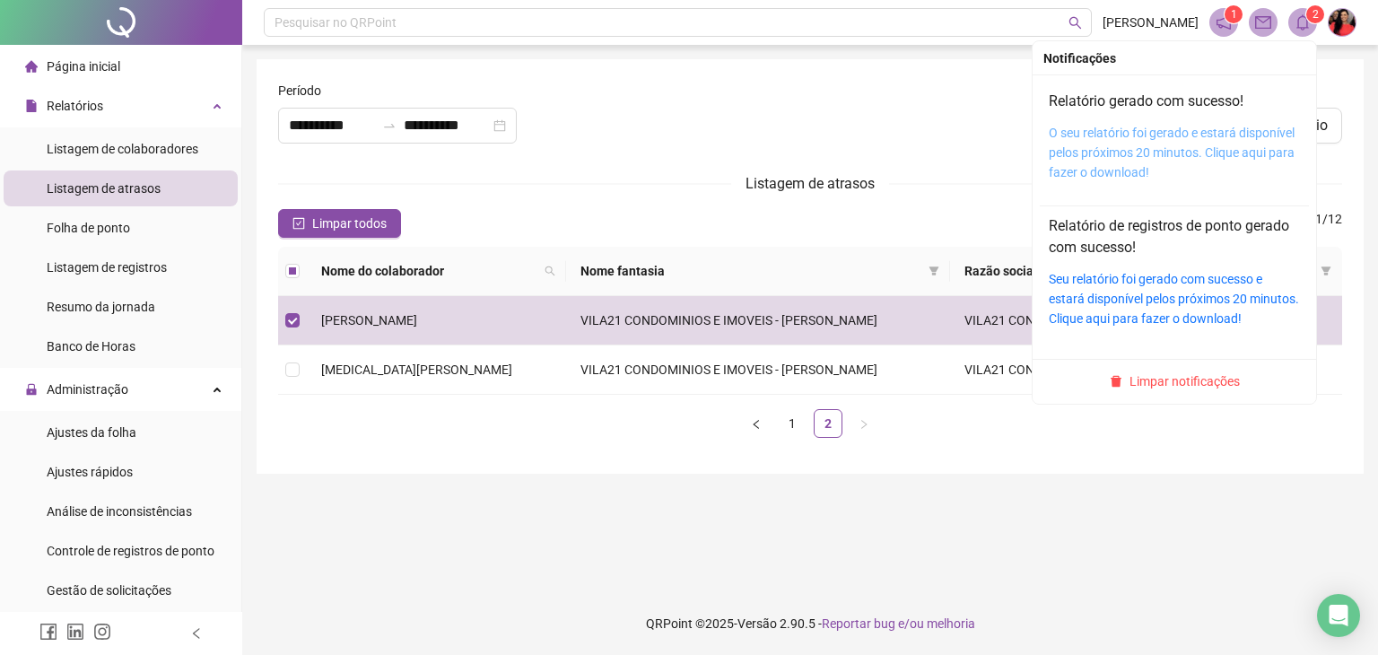
click at [1160, 136] on link "O seu relatório foi gerado e estará disponível pelos próximos 20 minutos. Cliqu…" at bounding box center [1172, 153] width 246 height 54
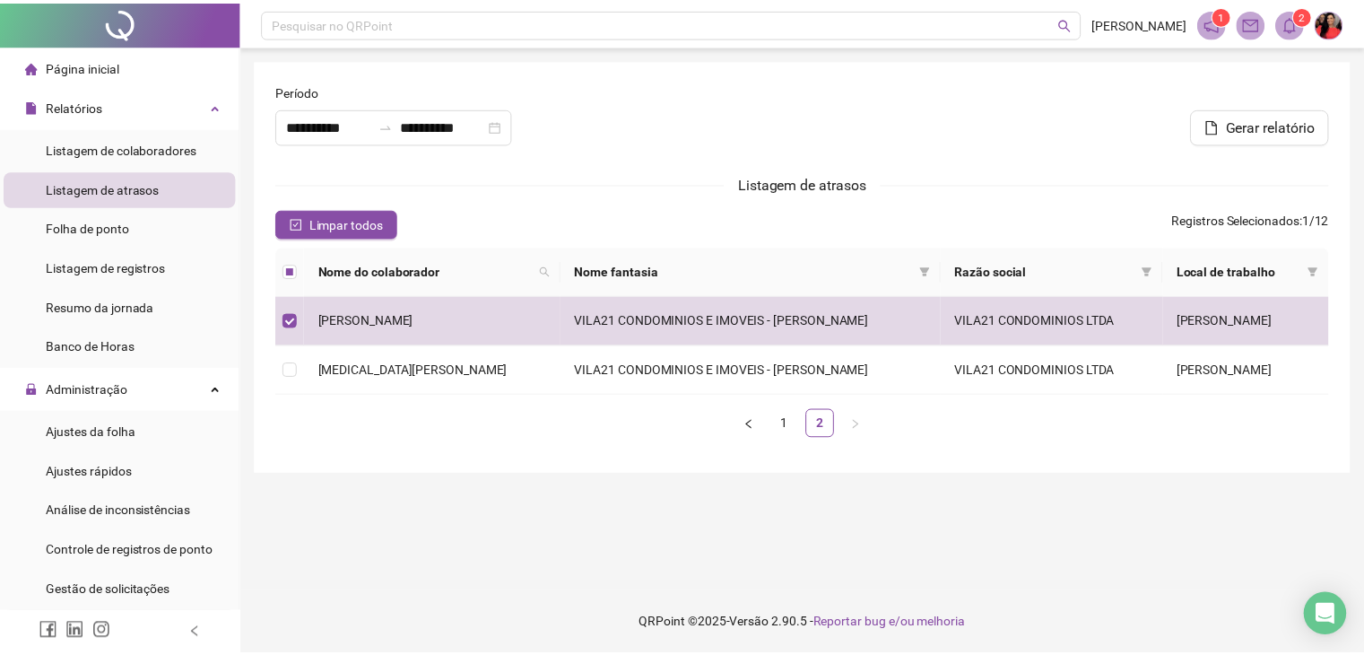
scroll to position [90, 0]
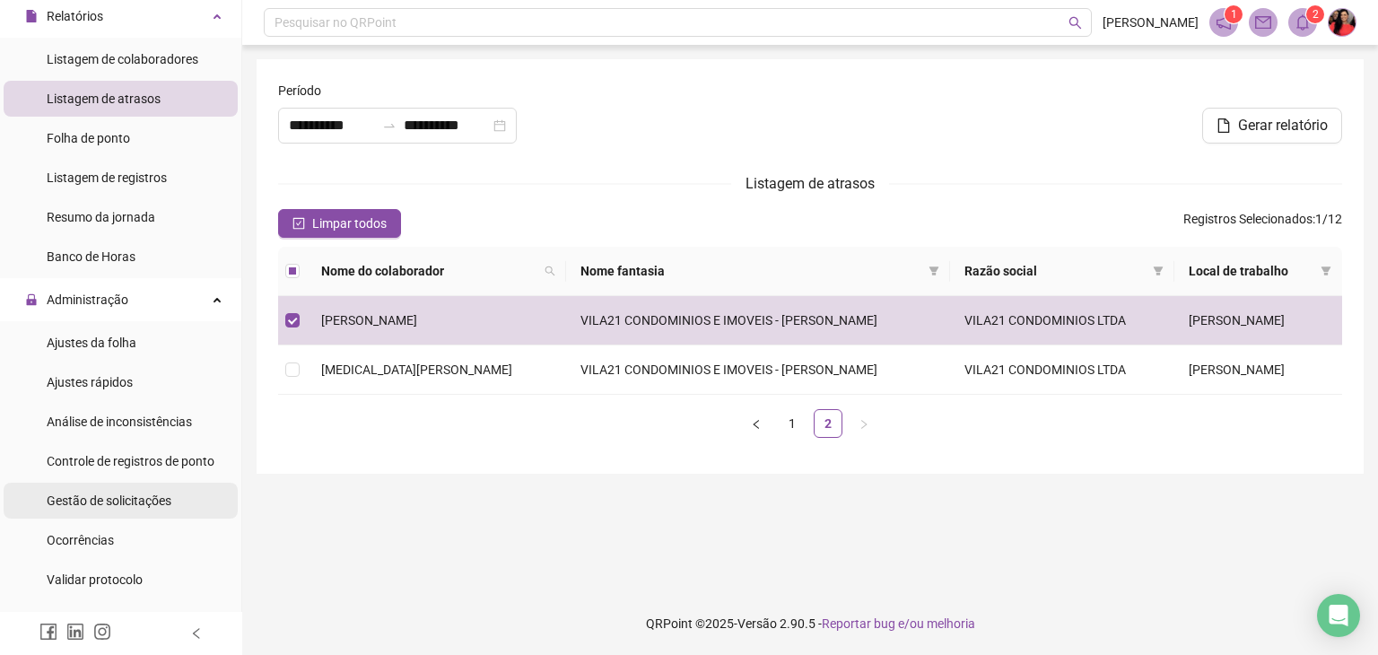
click at [128, 502] on span "Gestão de solicitações" at bounding box center [109, 500] width 125 height 14
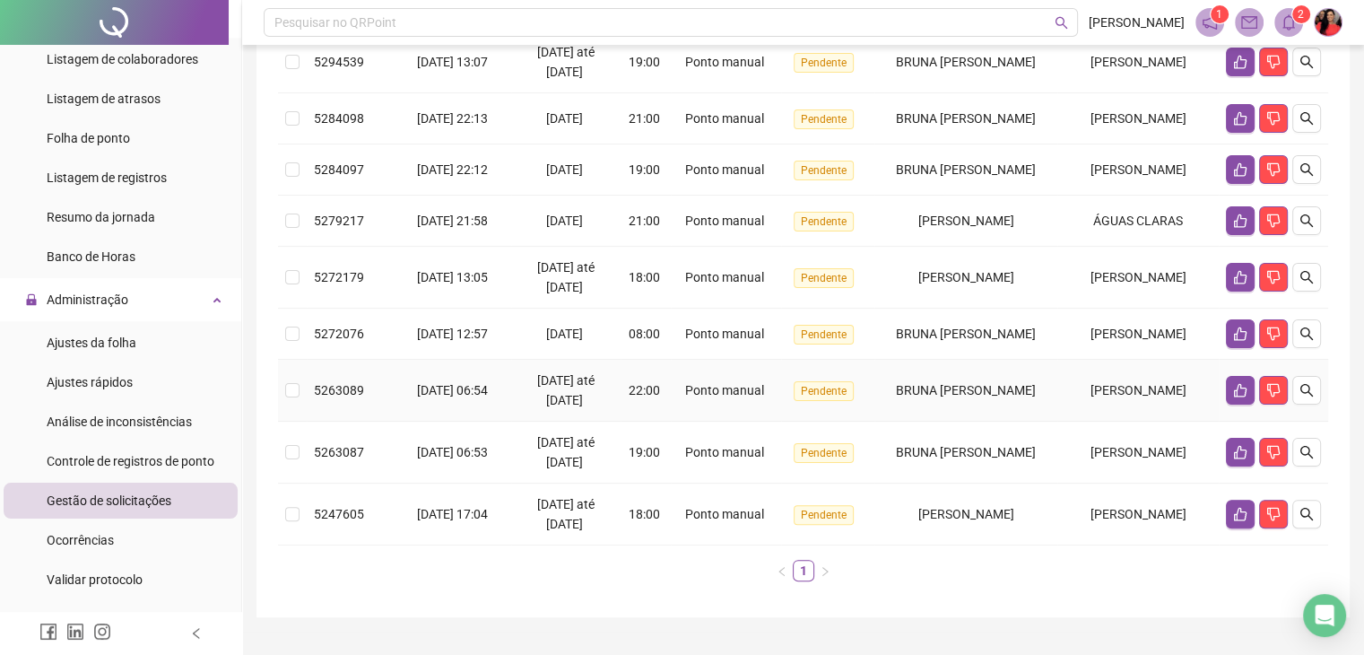
scroll to position [418, 0]
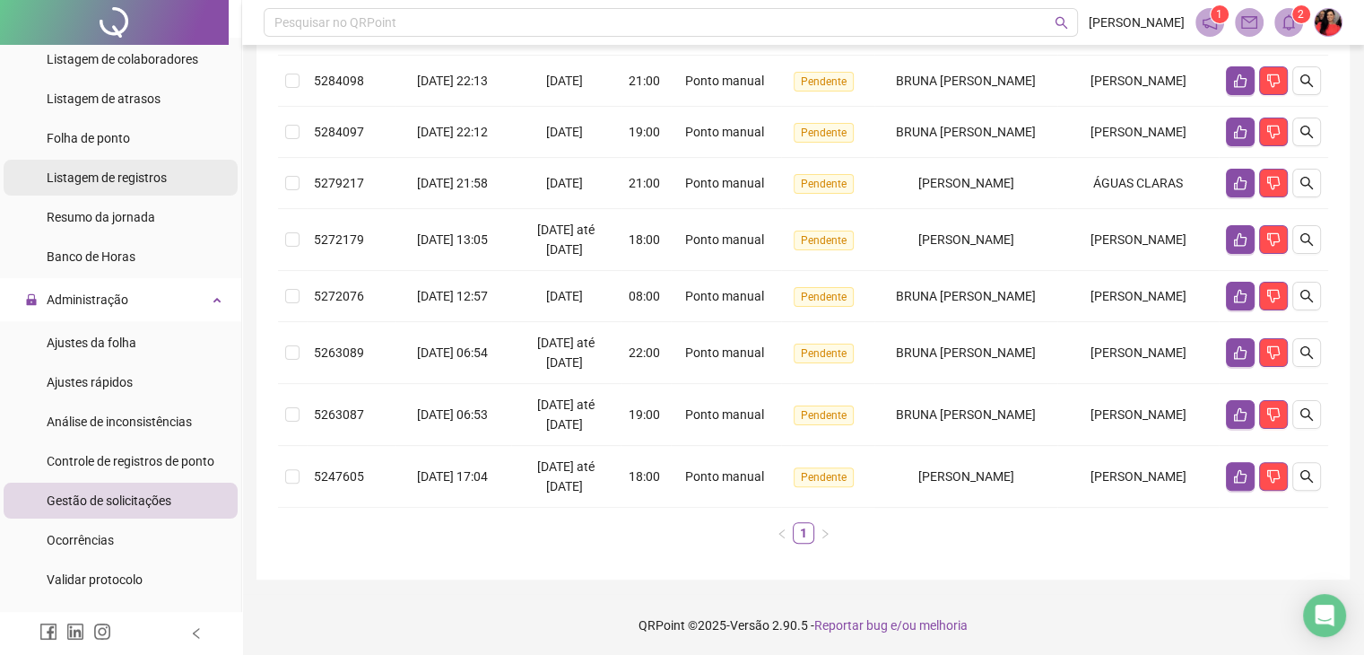
click at [93, 170] on span "Listagem de registros" at bounding box center [107, 177] width 120 height 14
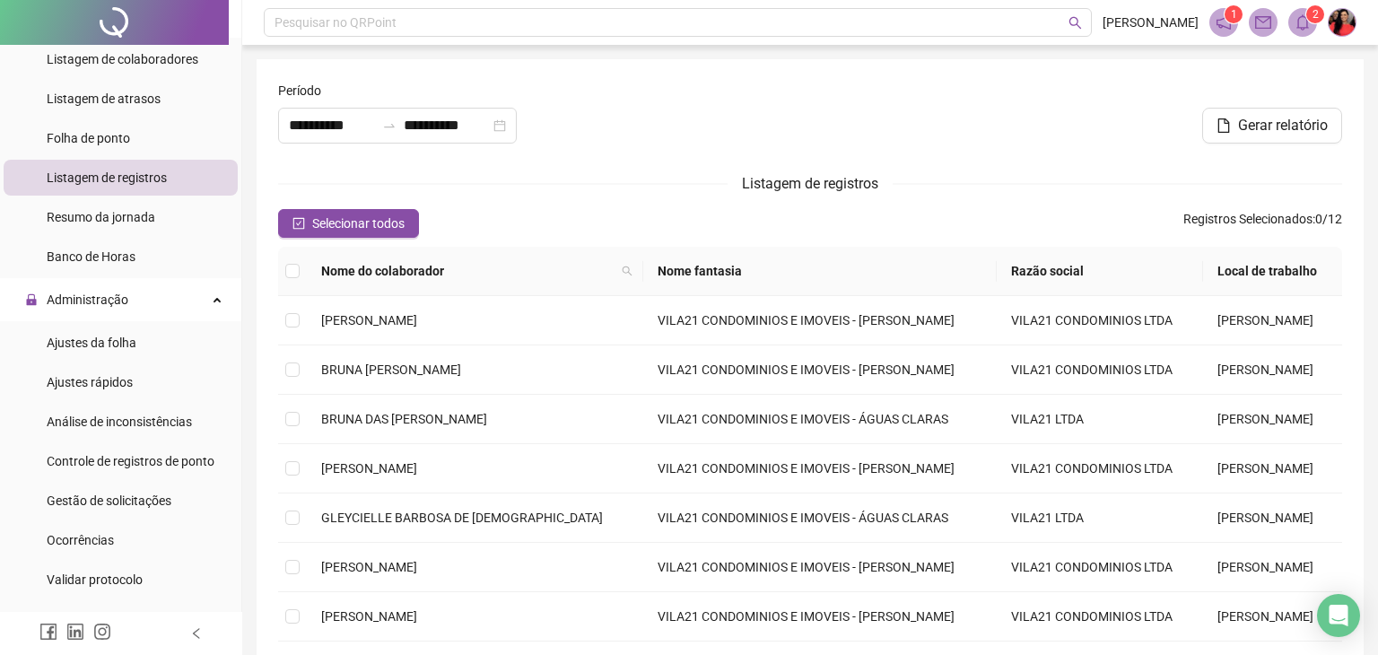
type input "**********"
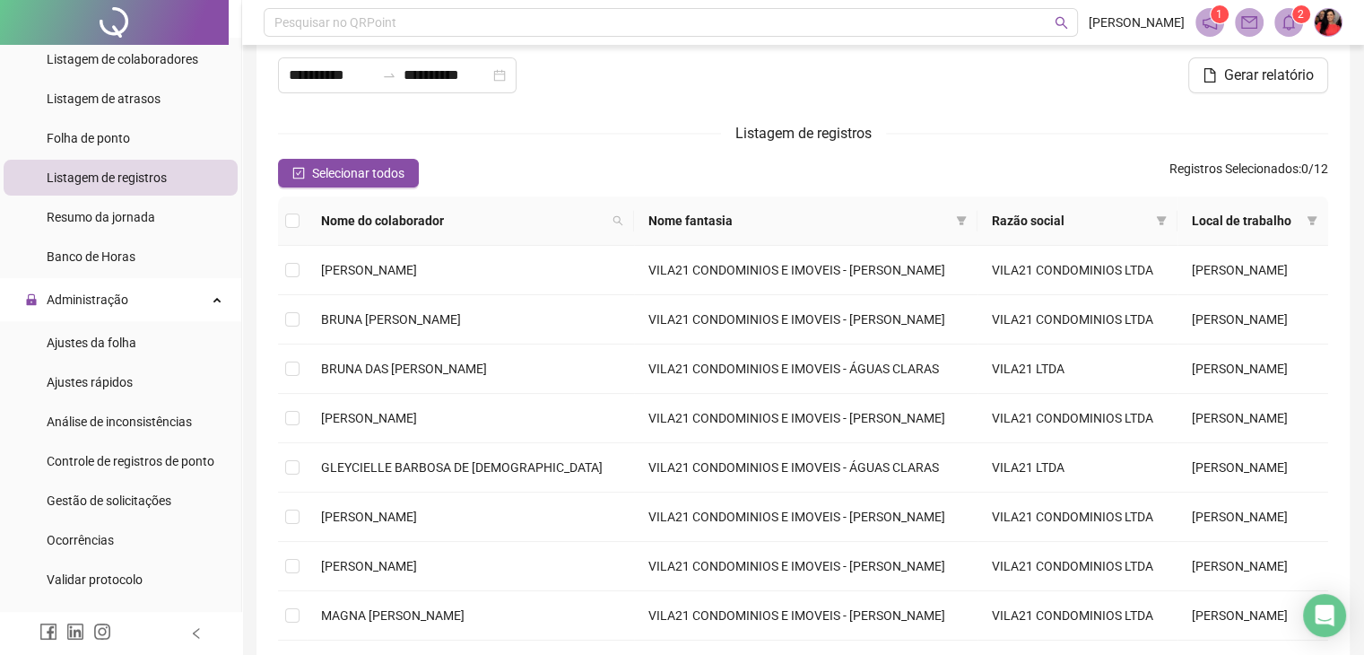
scroll to position [289, 0]
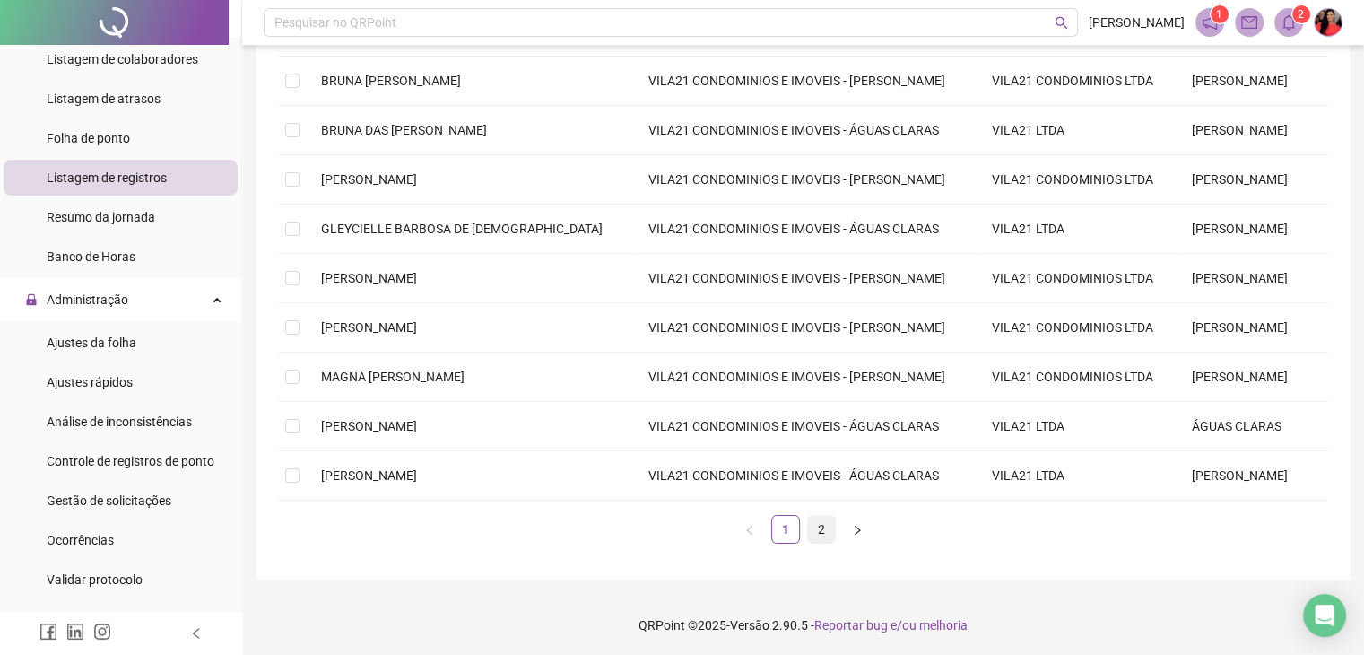
click at [814, 521] on link "2" at bounding box center [821, 529] width 27 height 27
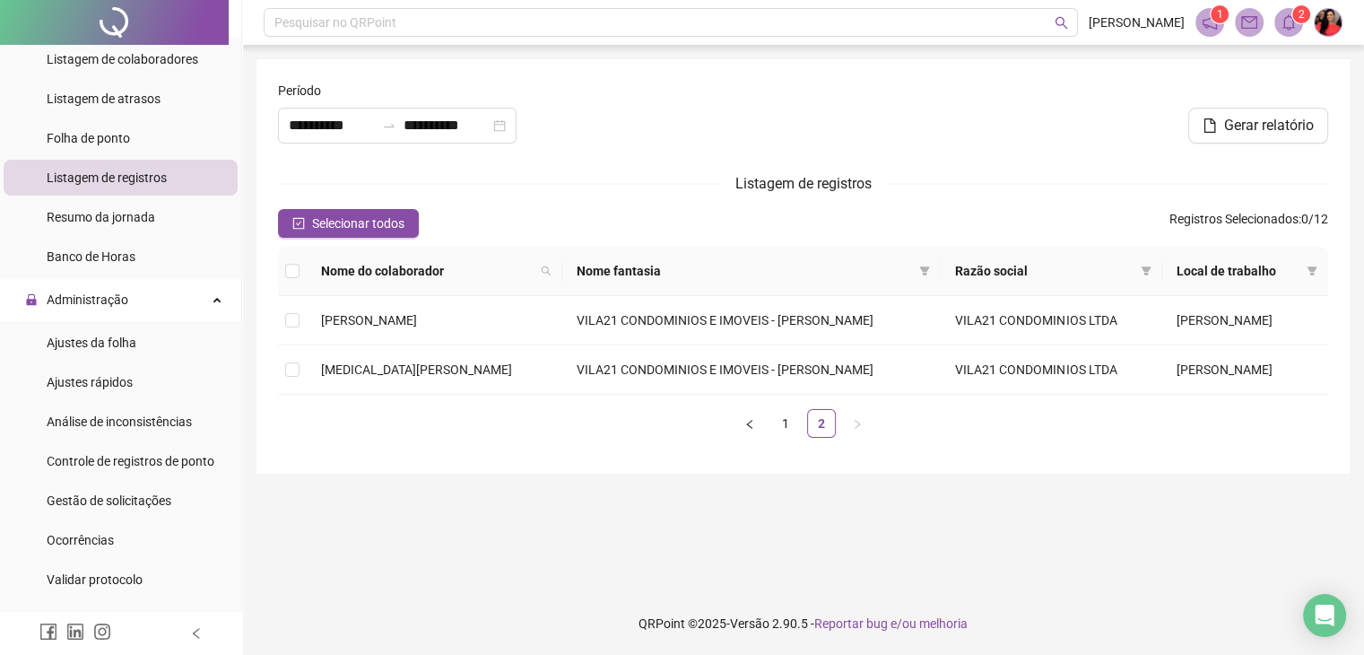
scroll to position [0, 0]
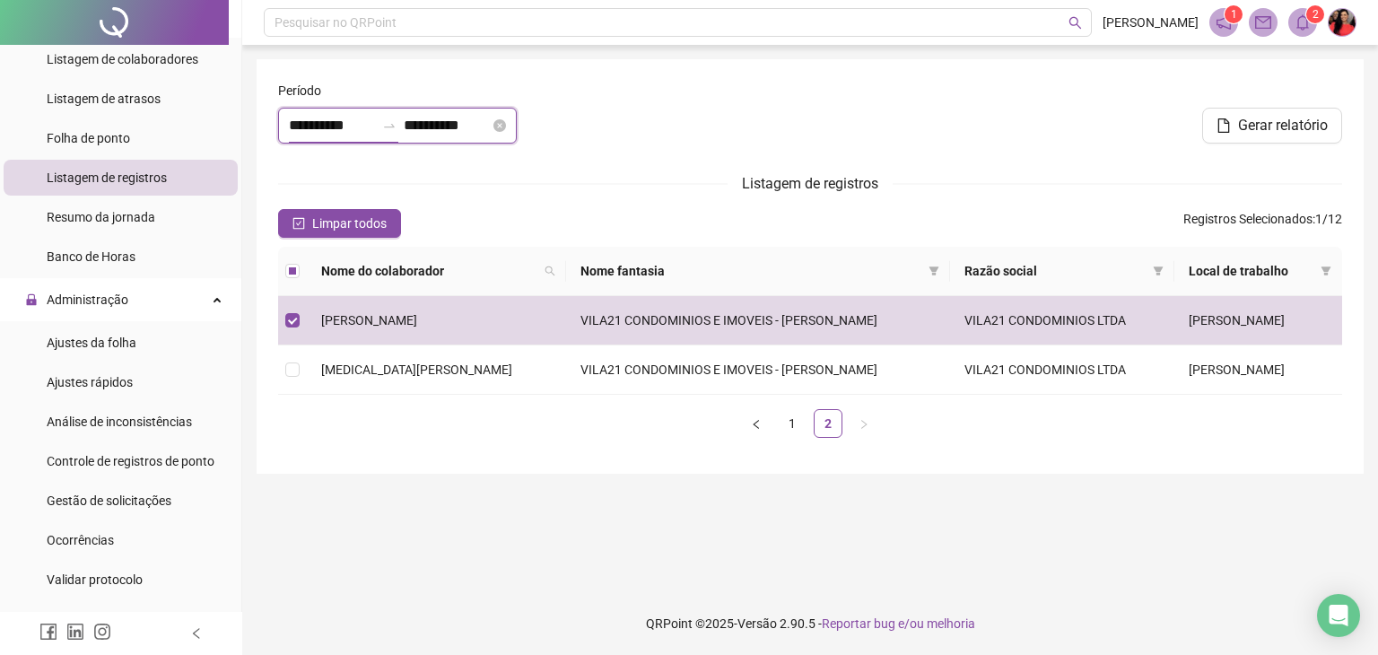
click at [294, 129] on input "**********" at bounding box center [332, 126] width 86 height 22
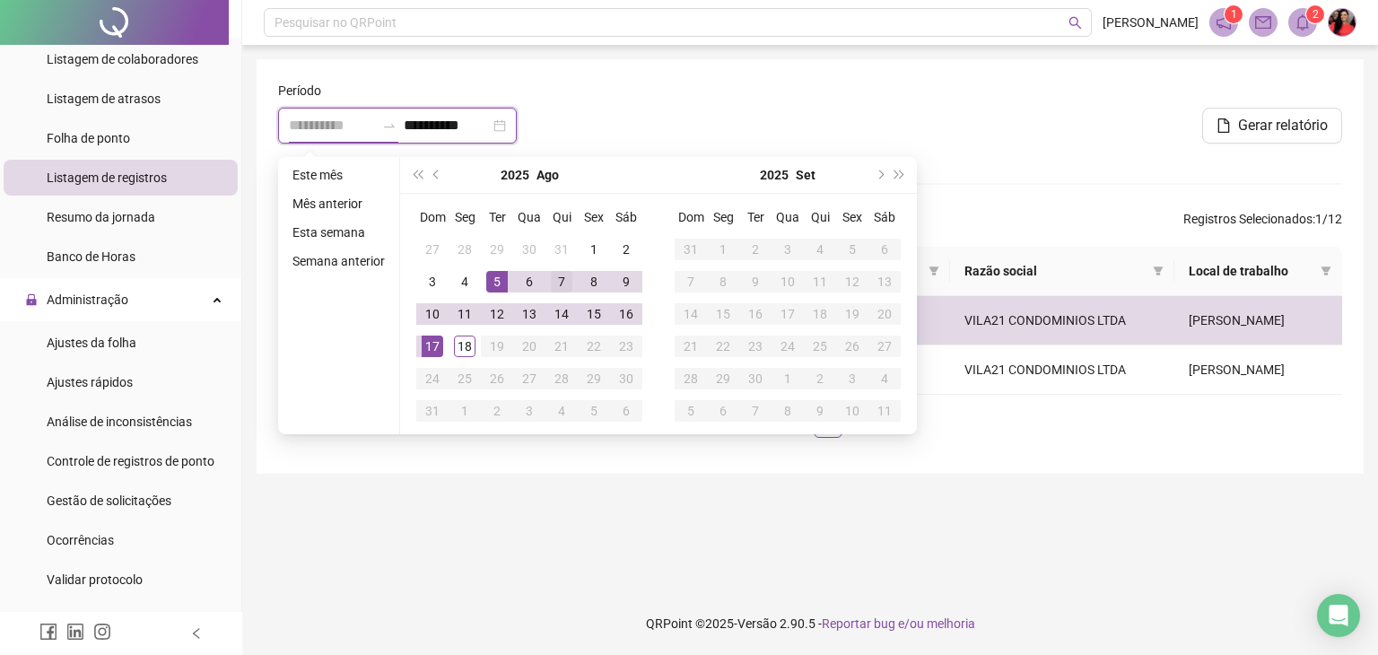
type input "**********"
click at [565, 282] on div "7" at bounding box center [562, 282] width 22 height 22
click at [565, 280] on div "7" at bounding box center [562, 282] width 22 height 22
type input "**********"
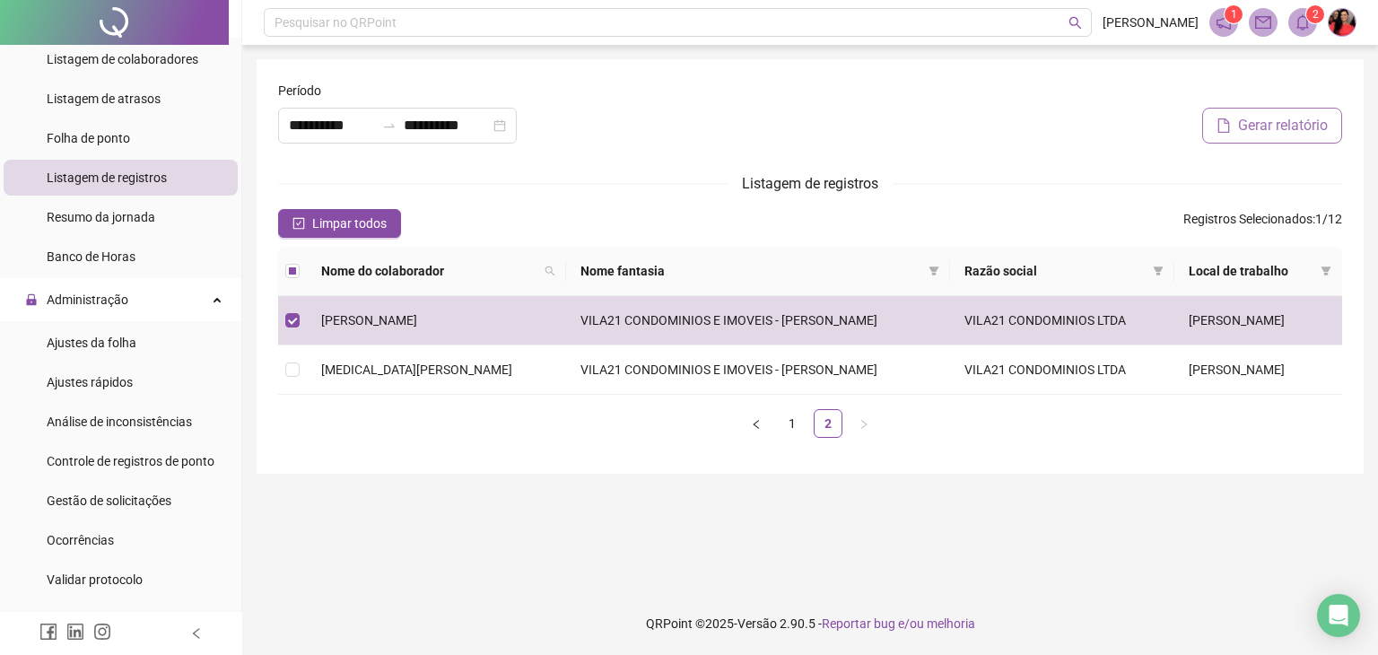
click at [1263, 121] on span "Gerar relatório" at bounding box center [1283, 126] width 90 height 22
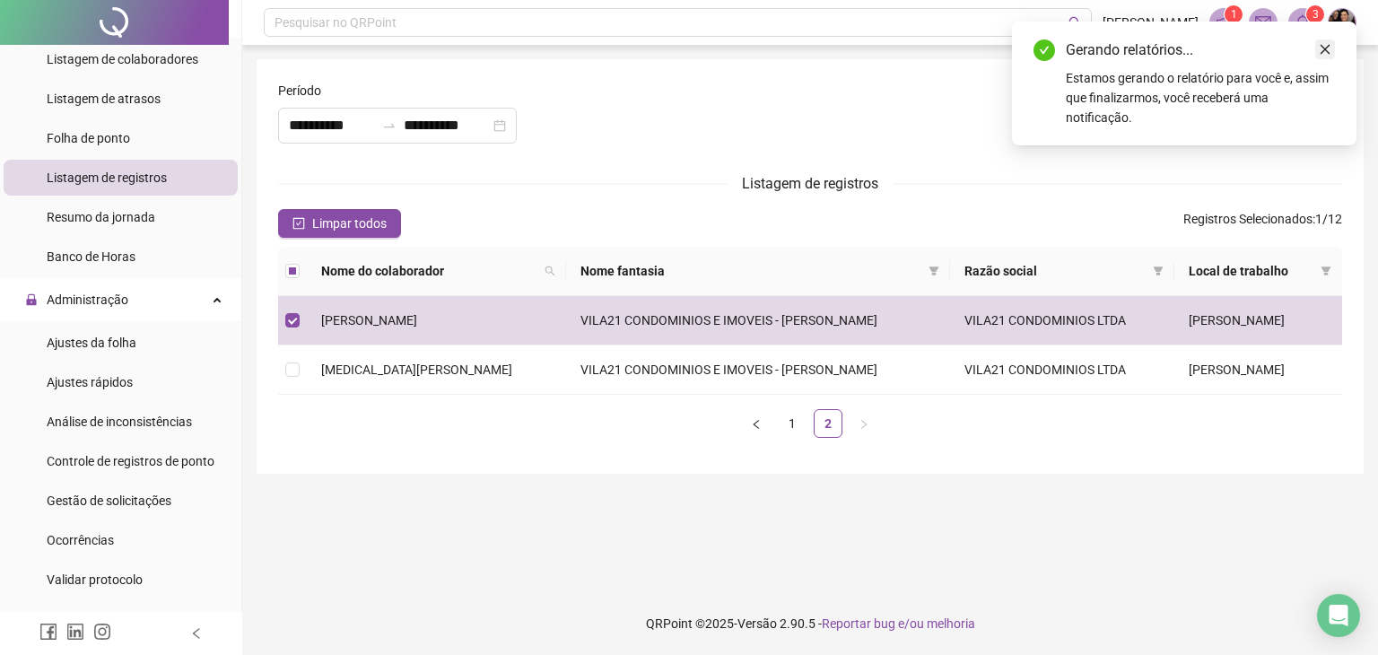
click at [1328, 52] on icon "close" at bounding box center [1325, 50] width 10 height 10
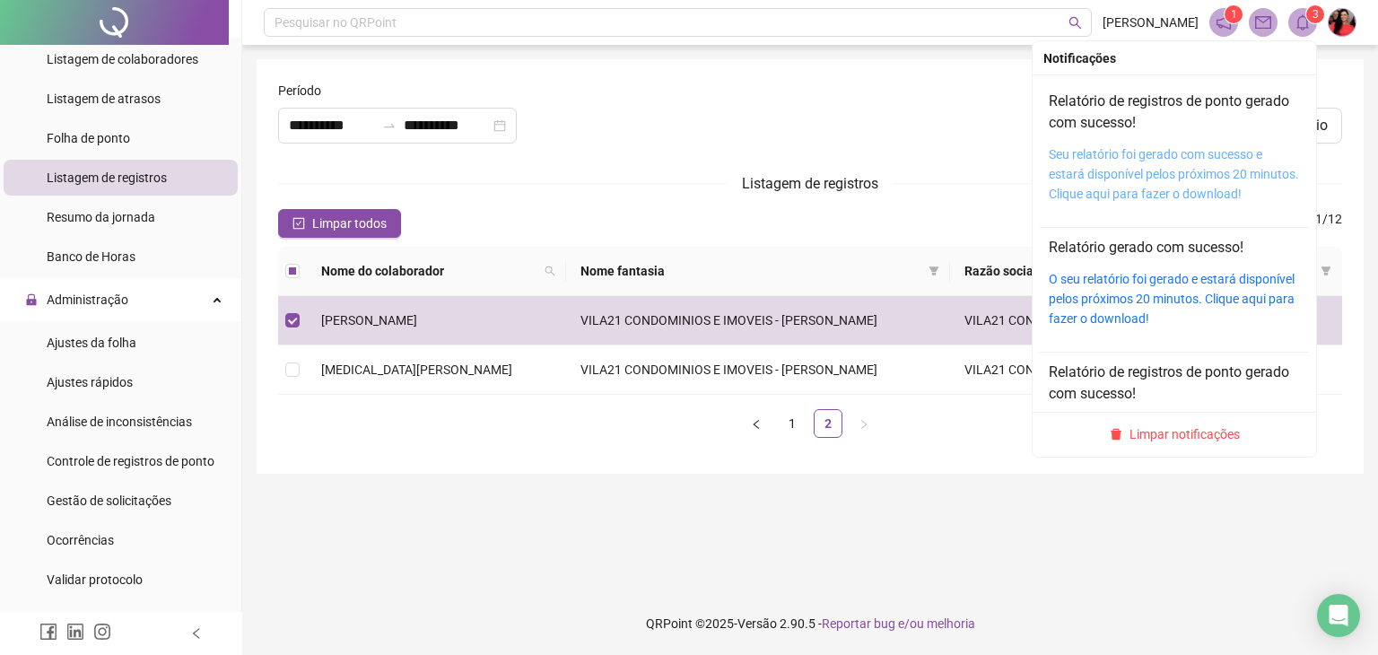
click at [1190, 161] on link "Seu relatório foi gerado com sucesso e estará disponível pelos próximos 20 minu…" at bounding box center [1174, 174] width 250 height 54
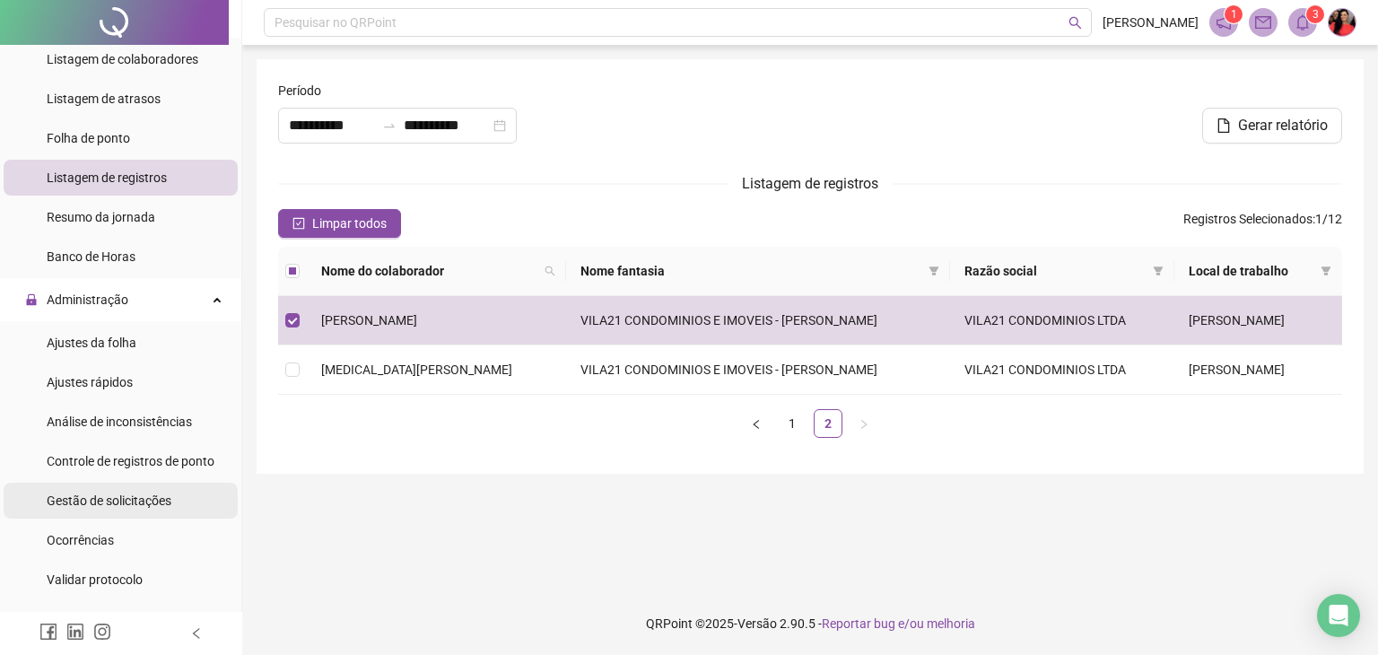
click at [89, 506] on span "Gestão de solicitações" at bounding box center [109, 500] width 125 height 14
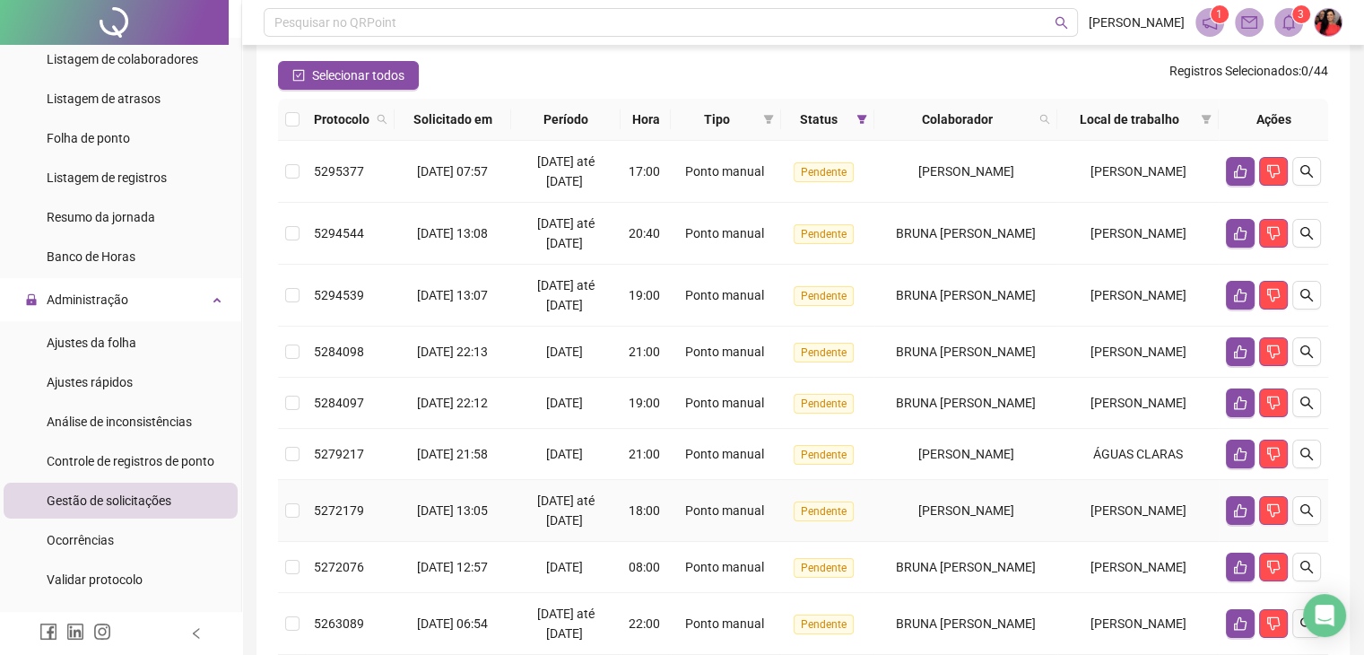
scroll to position [179, 0]
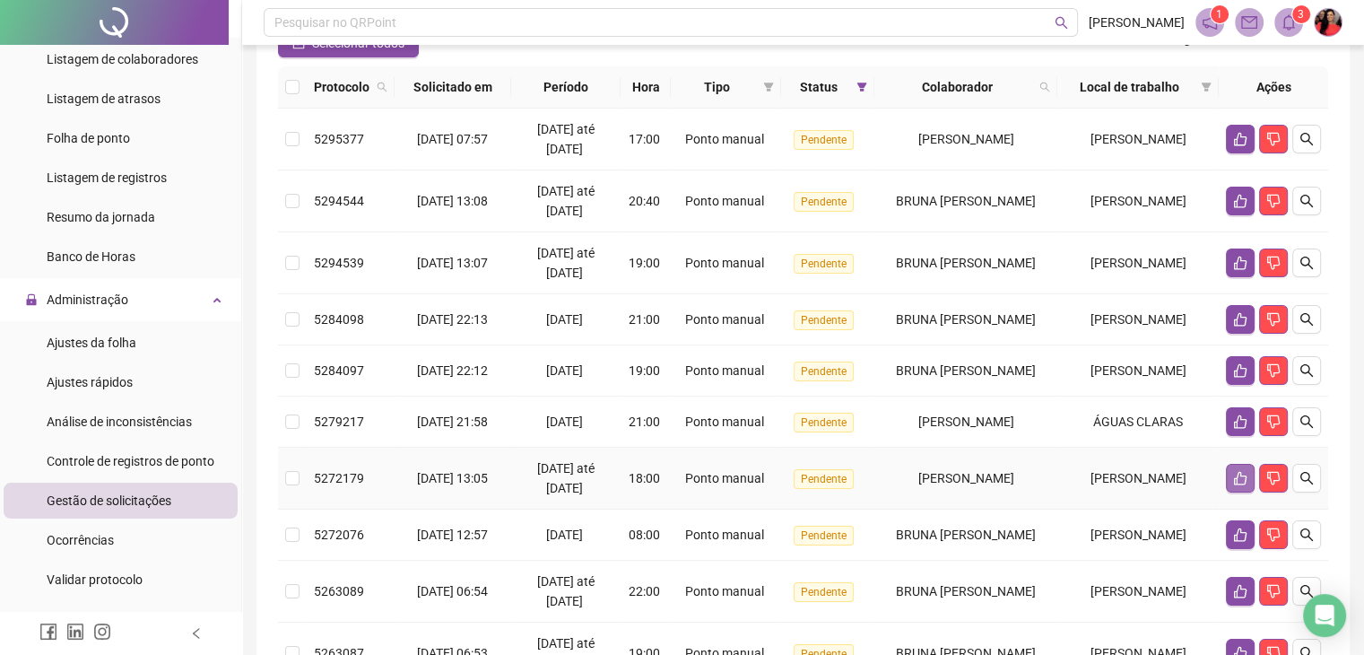
click at [1237, 475] on icon "like" at bounding box center [1240, 478] width 13 height 13
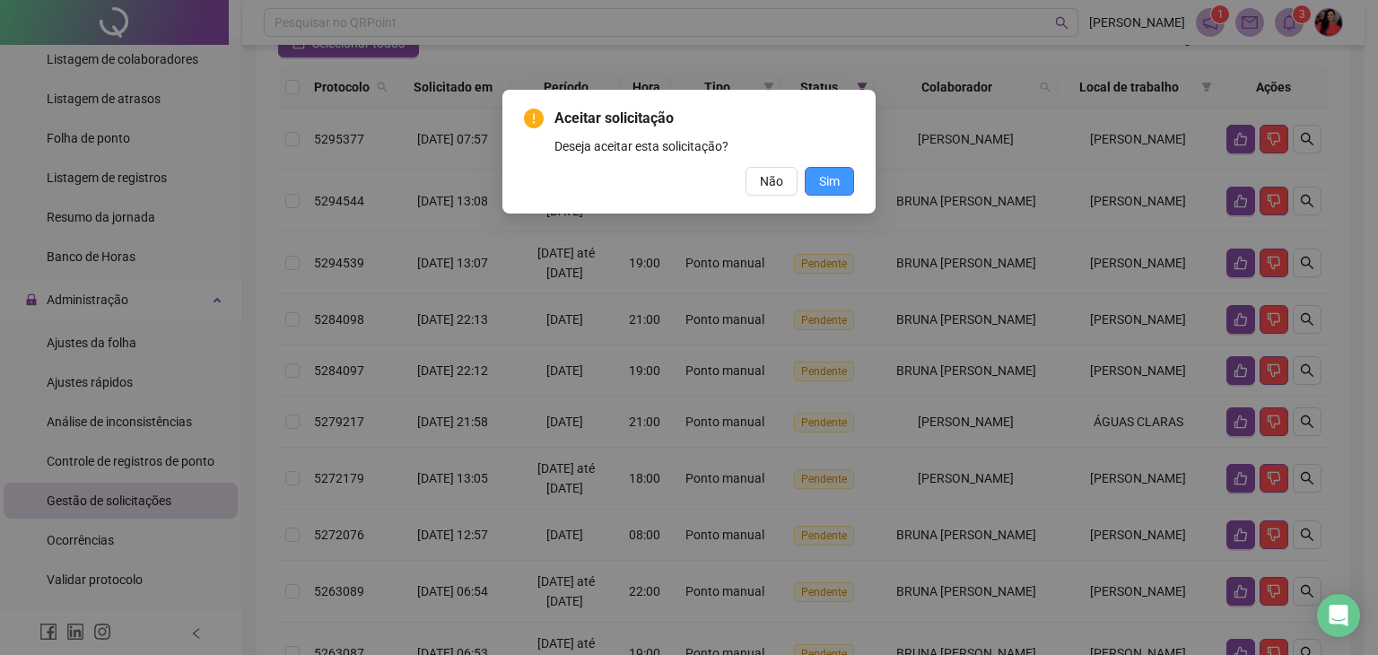
click at [833, 184] on span "Sim" at bounding box center [829, 181] width 21 height 20
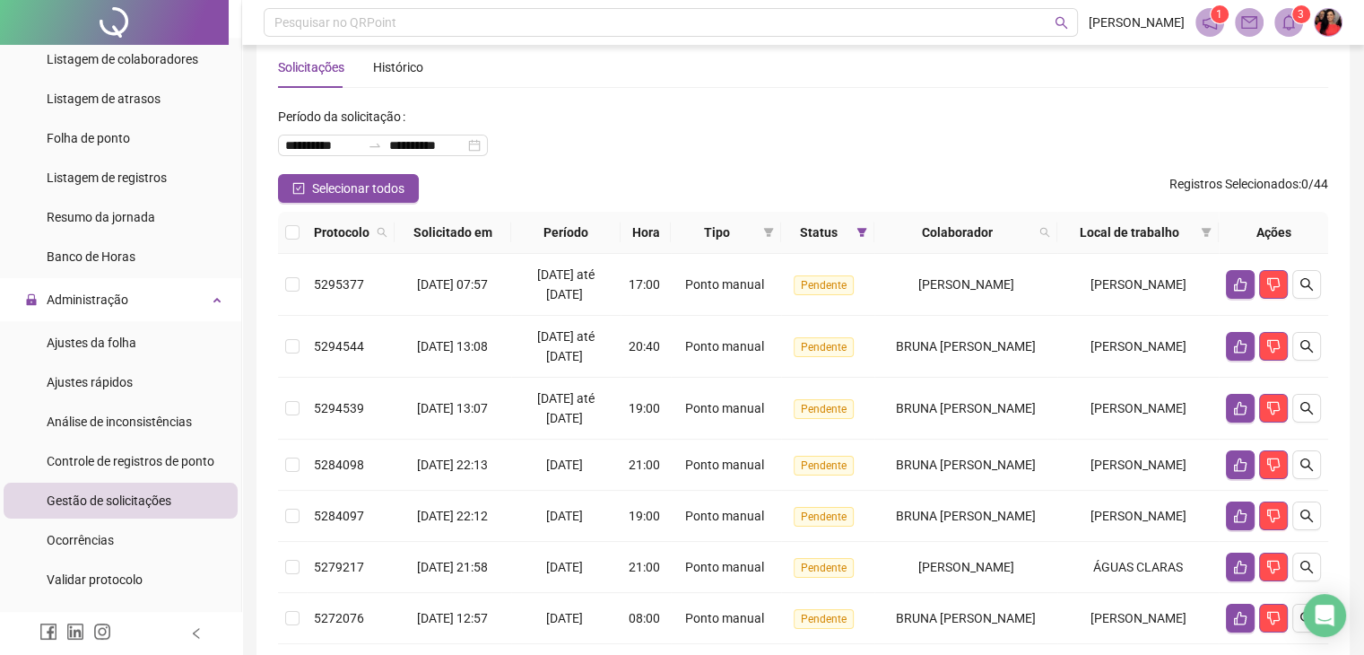
scroll to position [0, 0]
